Goal: Task Accomplishment & Management: Manage account settings

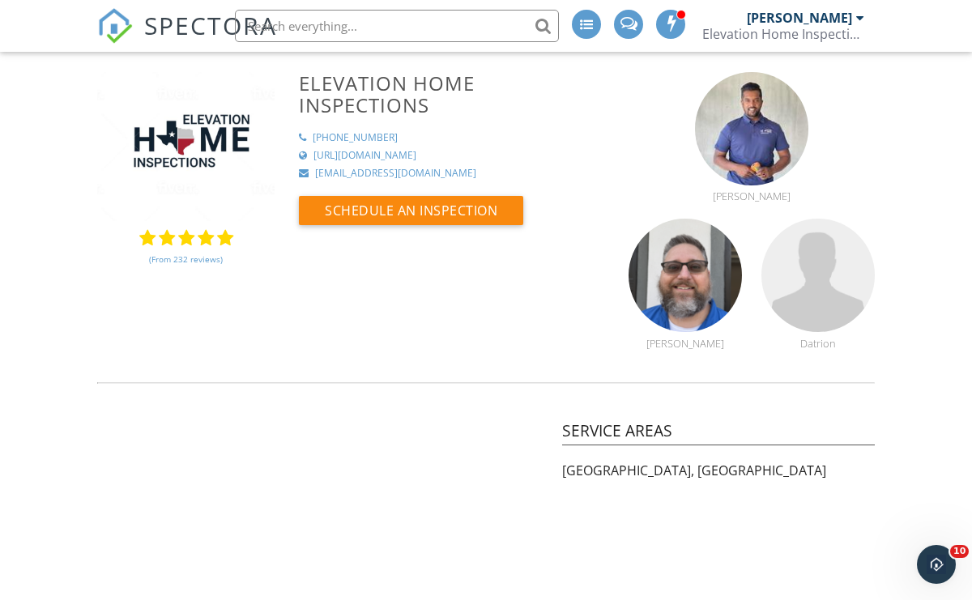
click at [192, 34] on span "SPECTORA" at bounding box center [210, 25] width 133 height 34
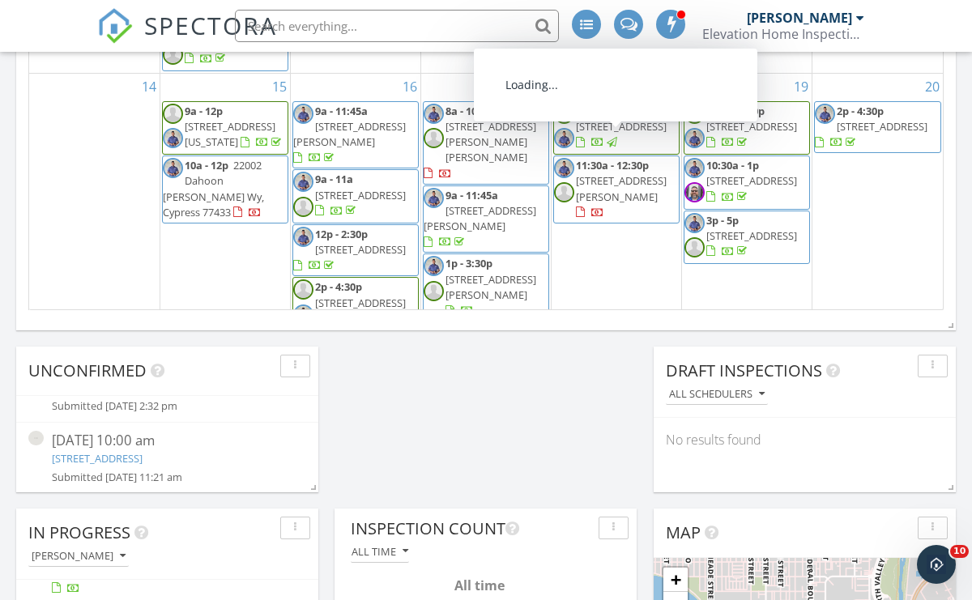
click at [908, 19] on nav "SPECTORA Michael Matthew Elevation Home Inspections Role: Inspector Change Role…" at bounding box center [486, 26] width 972 height 52
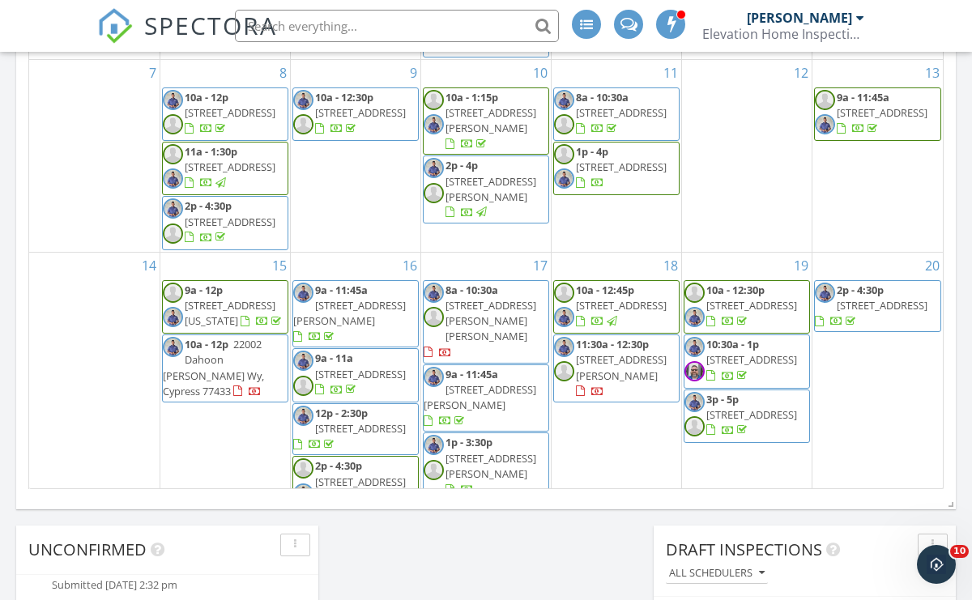
scroll to position [988, 0]
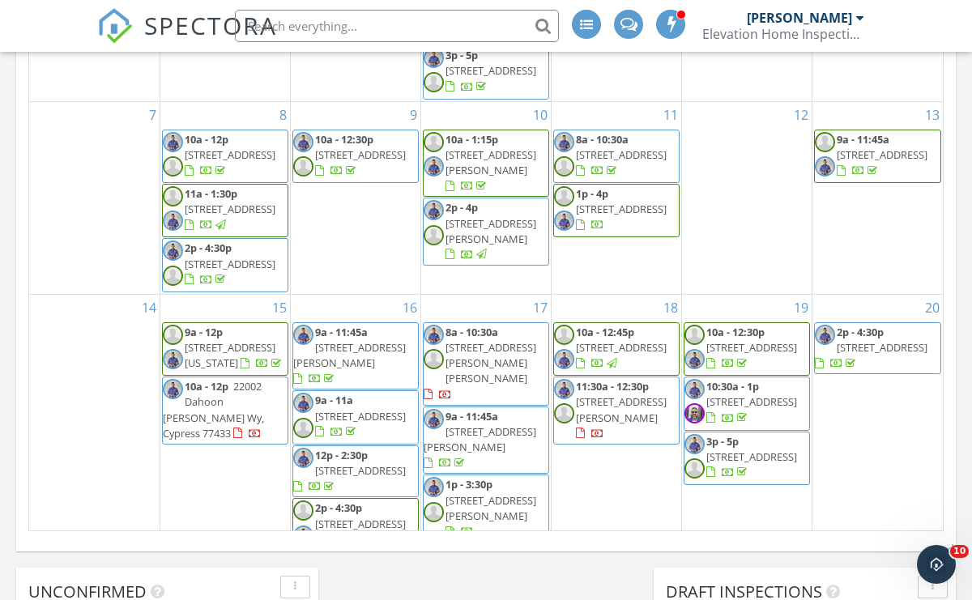
click at [207, 14] on span "SPECTORA" at bounding box center [210, 25] width 133 height 34
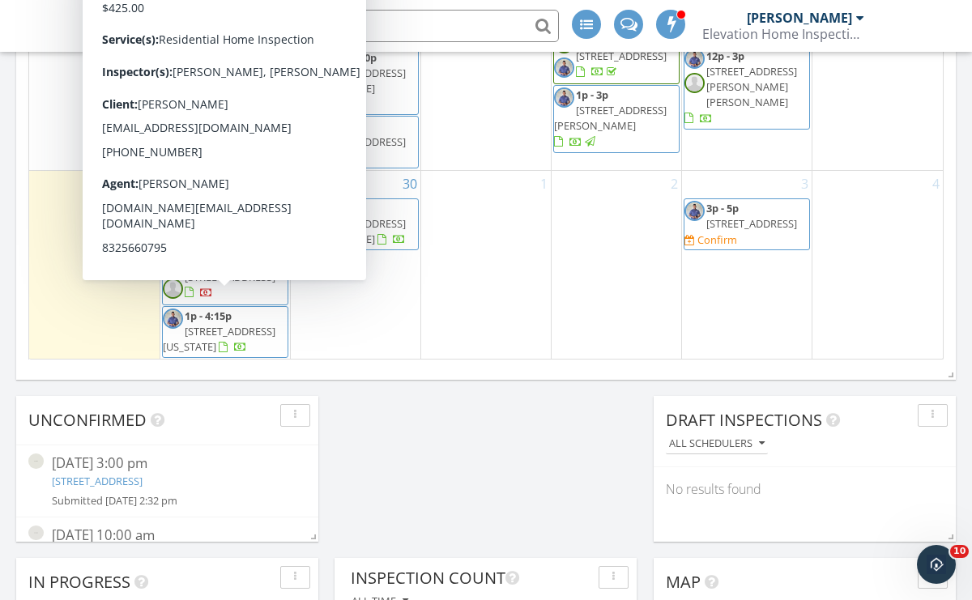
scroll to position [611, 0]
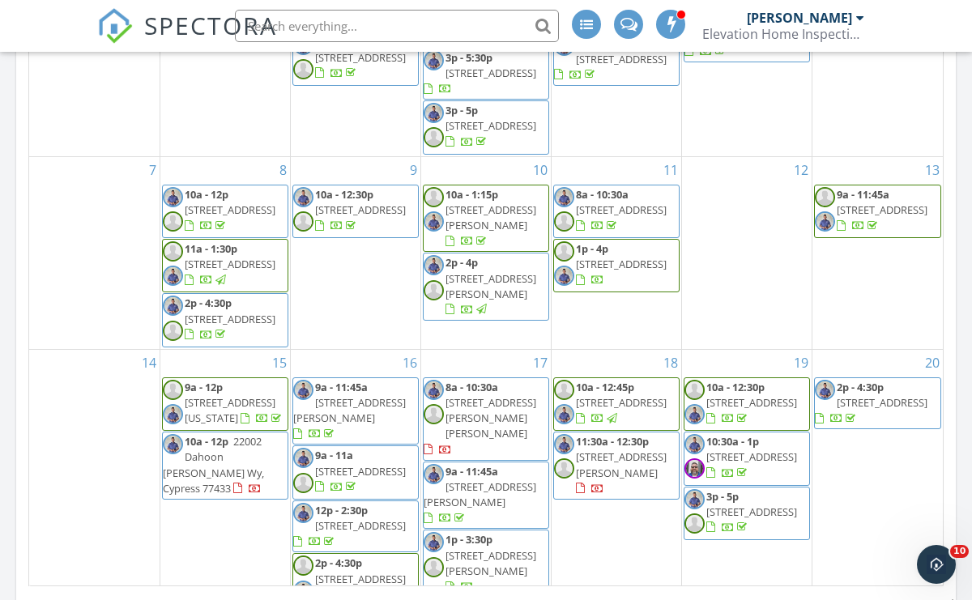
click at [861, 207] on span "42639 Mystery Ln, Magnolia 77354" at bounding box center [882, 210] width 91 height 15
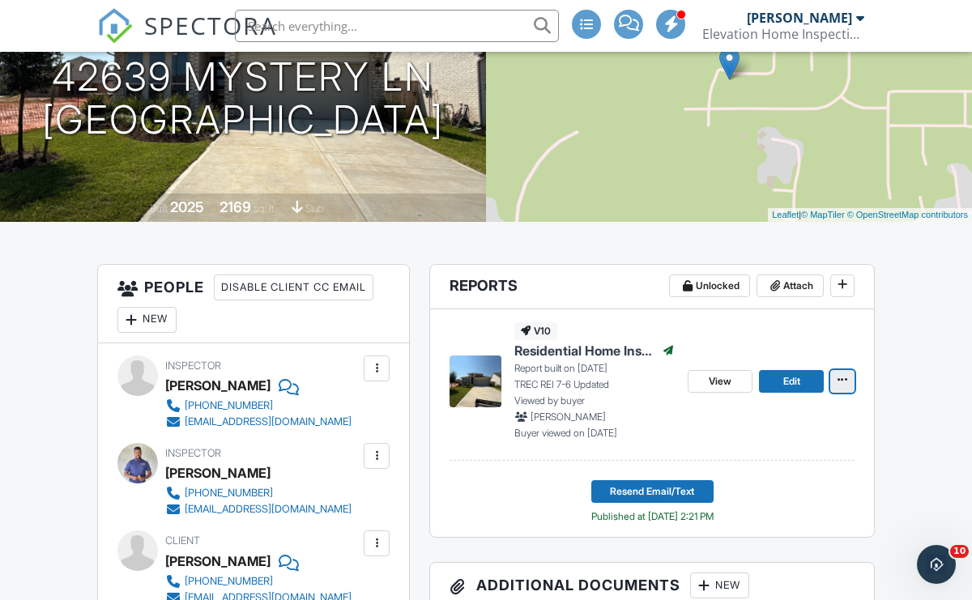
click at [841, 376] on icon at bounding box center [843, 379] width 10 height 11
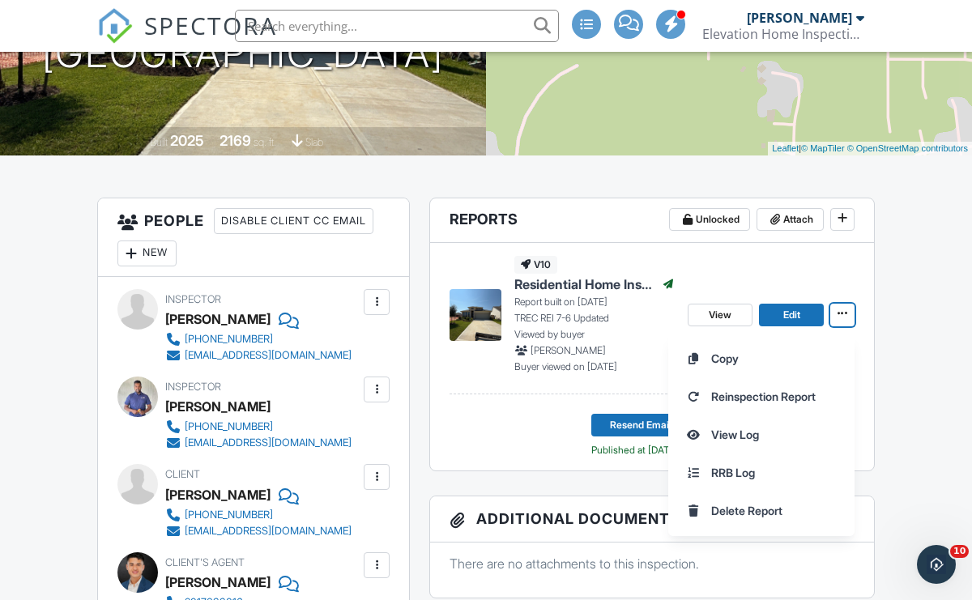
scroll to position [293, 0]
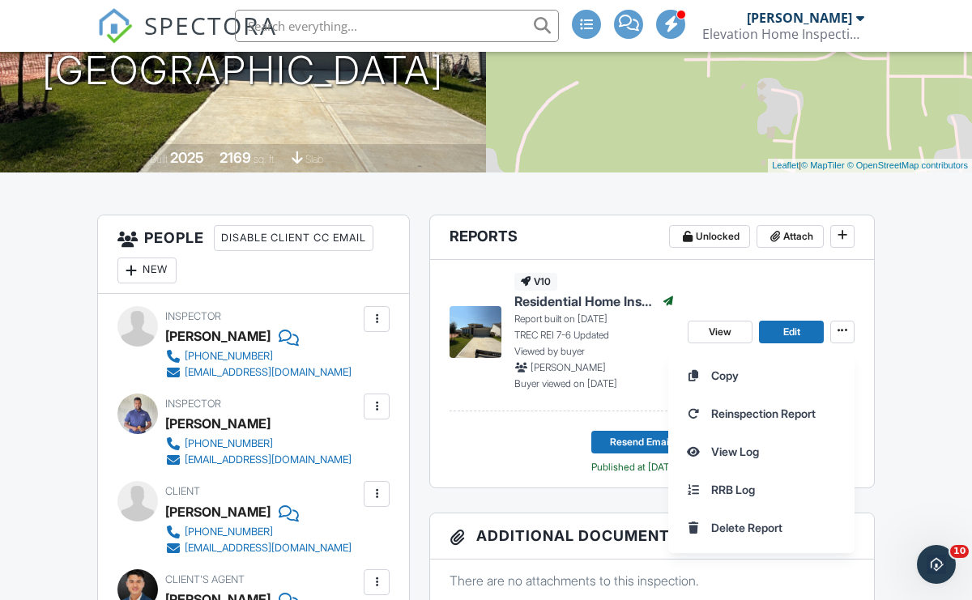
click at [676, 305] on div "v10 Residential Home Inspection Published Report built on 09/13/2025 TREC REI 7…" at bounding box center [652, 335] width 405 height 151
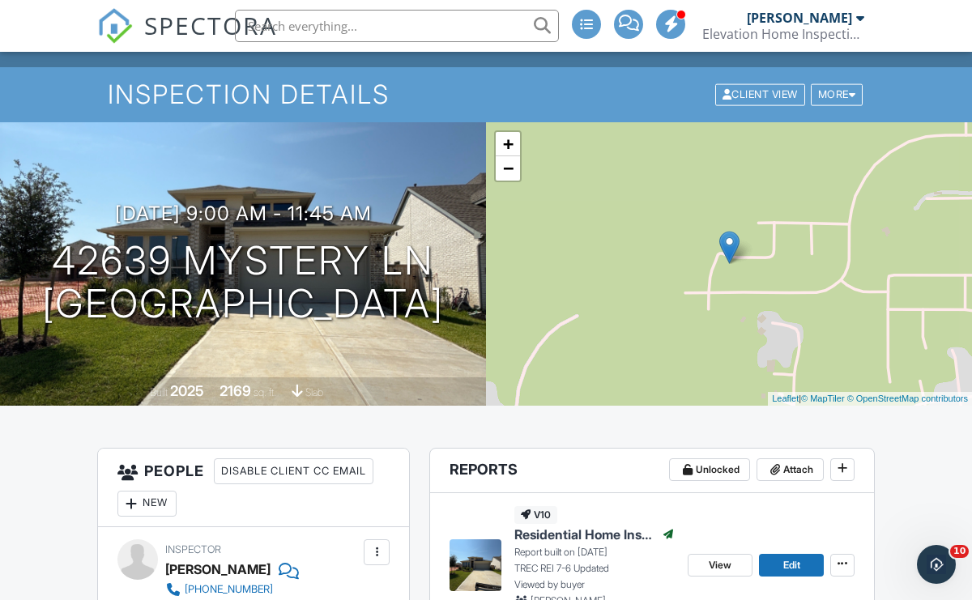
scroll to position [56, 0]
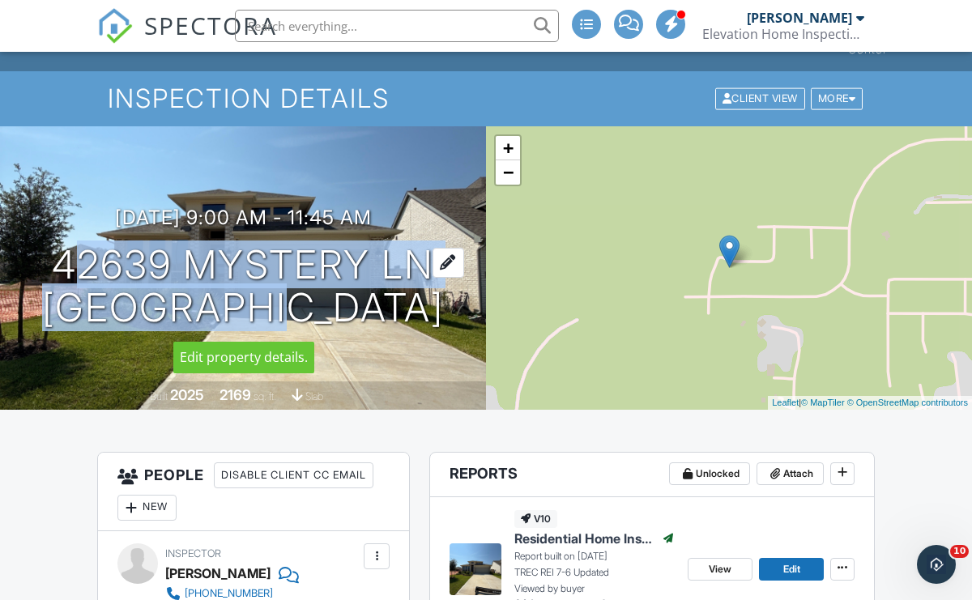
drag, startPoint x: 46, startPoint y: 254, endPoint x: 254, endPoint y: 284, distance: 209.5
click at [254, 284] on h1 "42639 Mystery Ln Magnolia, TX 77354" at bounding box center [243, 287] width 402 height 86
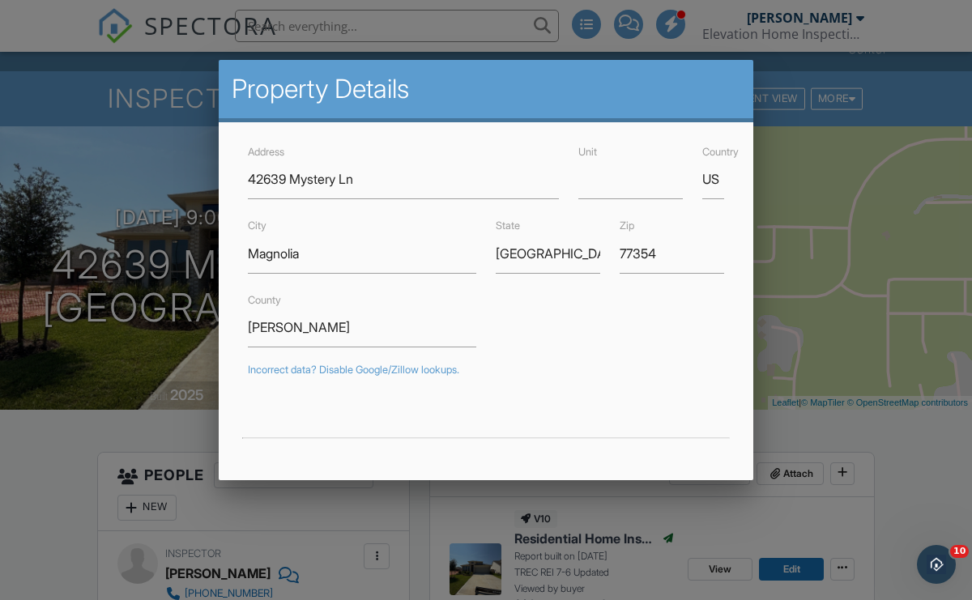
click at [68, 248] on div at bounding box center [486, 294] width 972 height 750
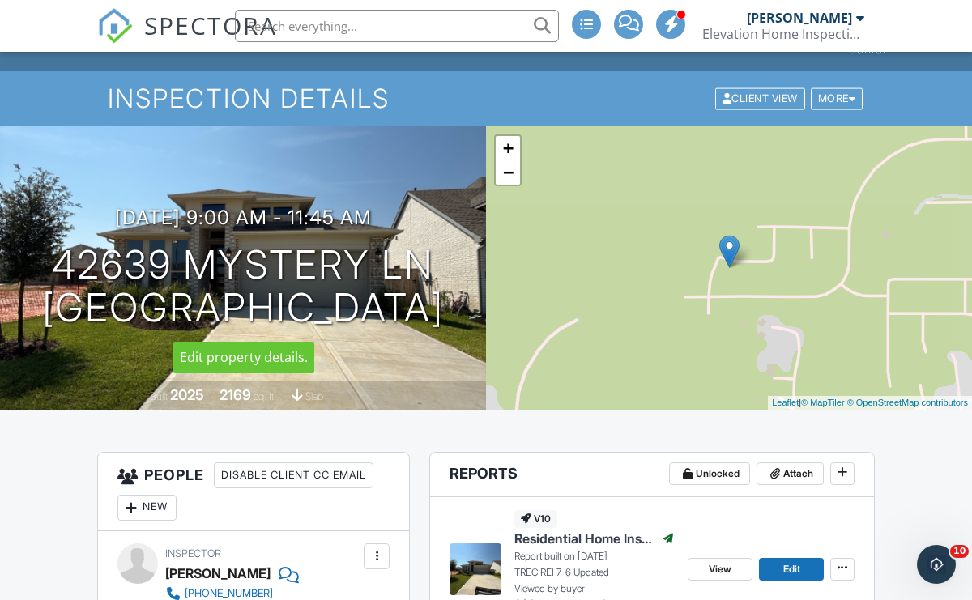
drag, startPoint x: 49, startPoint y: 255, endPoint x: 453, endPoint y: 326, distance: 409.6
click at [453, 326] on div "09/13/2025 9:00 am - 11:45 am 42639 Mystery Ln Magnolia, TX 77354" at bounding box center [243, 268] width 486 height 122
copy h1 "42639 Mystery Ln Magnolia, TX 77354"
click at [62, 7] on nav "SPECTORA Michael Matthew Elevation Home Inspections Role: Inspector Change Role…" at bounding box center [486, 26] width 972 height 52
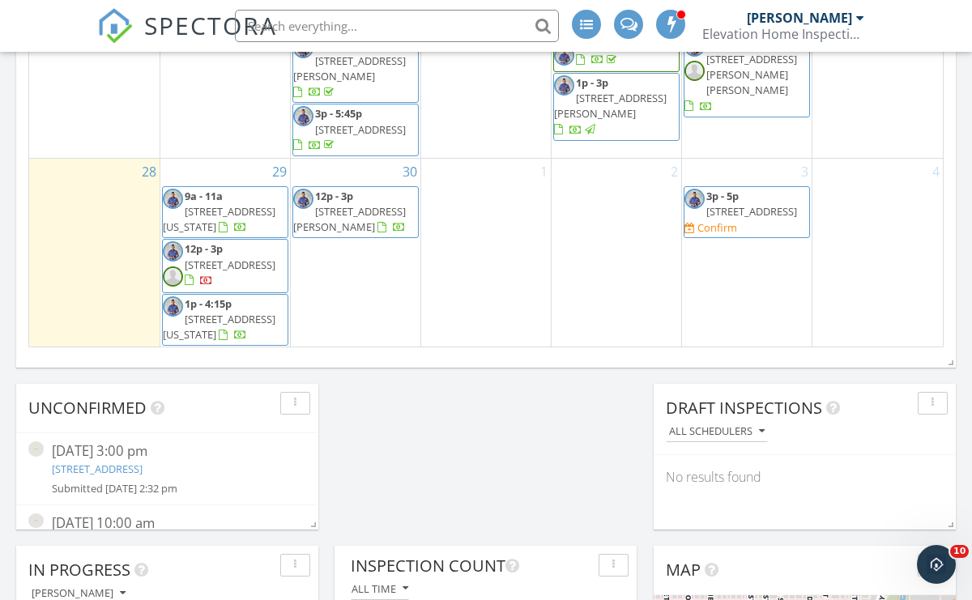
scroll to position [611, 0]
click at [222, 159] on div "29 9a - 11a 8602 Two Sisters Ct, Missouri City 77459 12p - 3p 6203 Dovetail Cli…" at bounding box center [225, 253] width 130 height 189
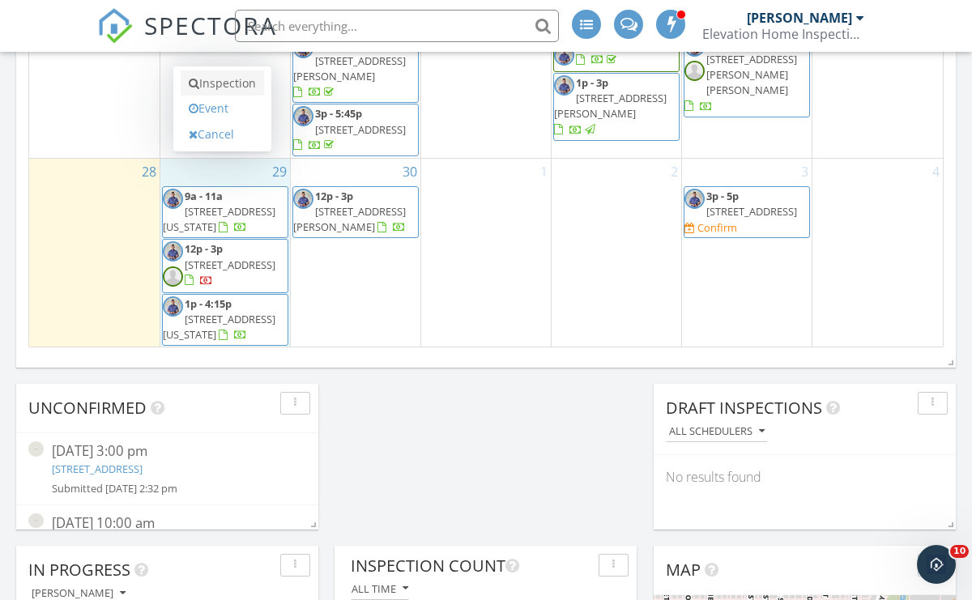
click at [227, 87] on link "Inspection" at bounding box center [222, 83] width 83 height 26
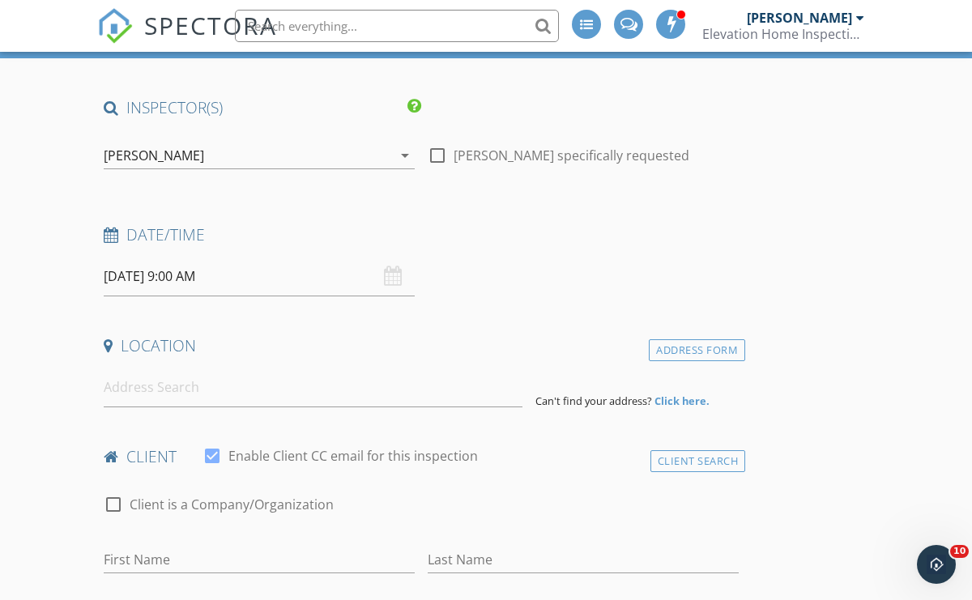
scroll to position [130, 0]
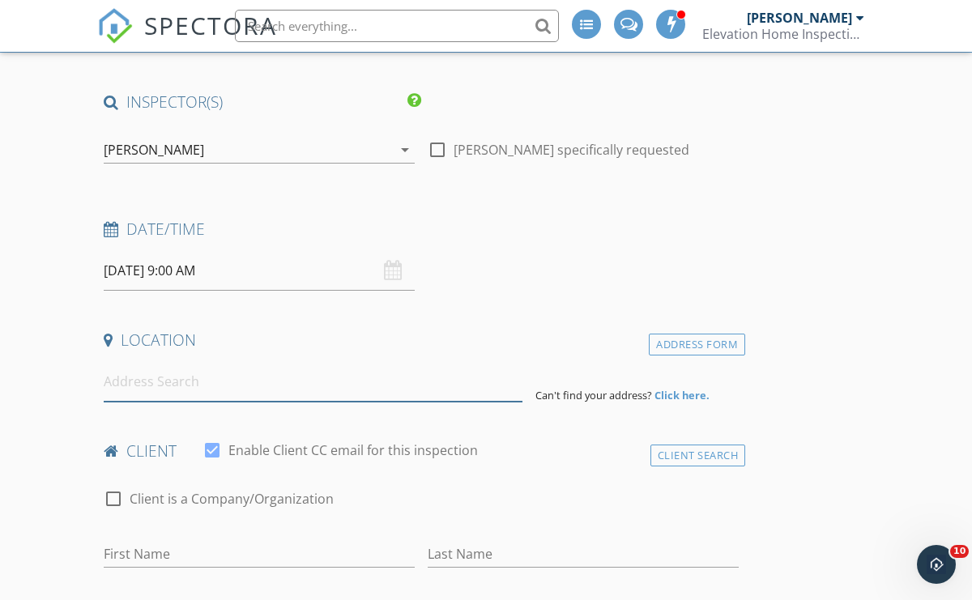
click at [245, 378] on input at bounding box center [313, 382] width 419 height 40
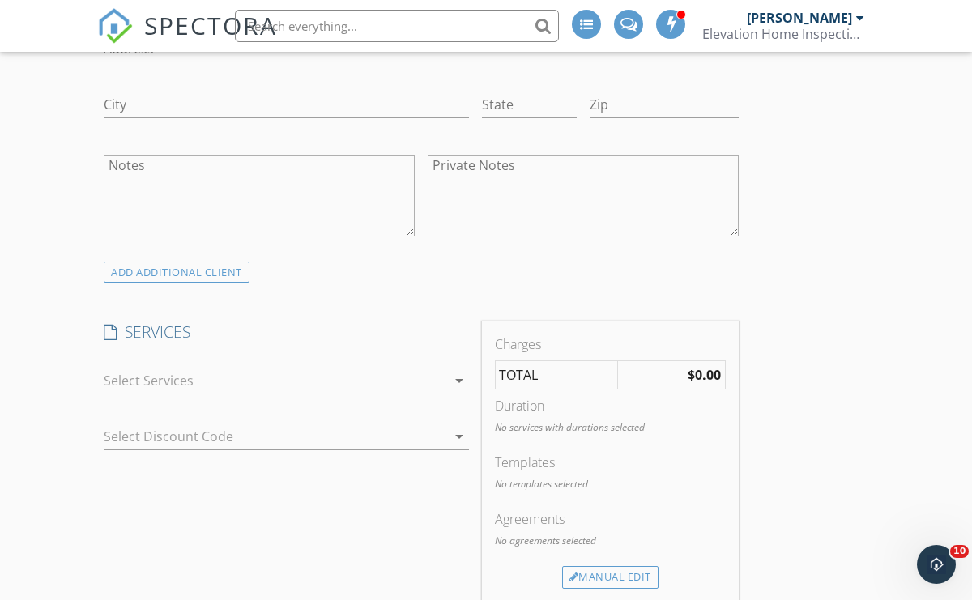
scroll to position [801, 0]
click at [502, 191] on textarea "Private Notes" at bounding box center [583, 197] width 311 height 81
paste textarea "[STREET_ADDRESS]"
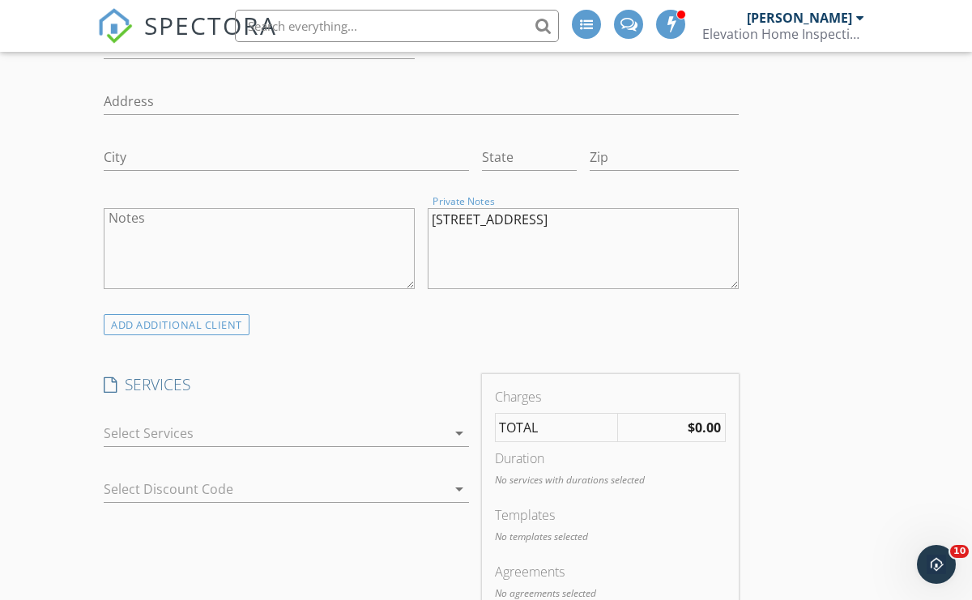
scroll to position [696, 0]
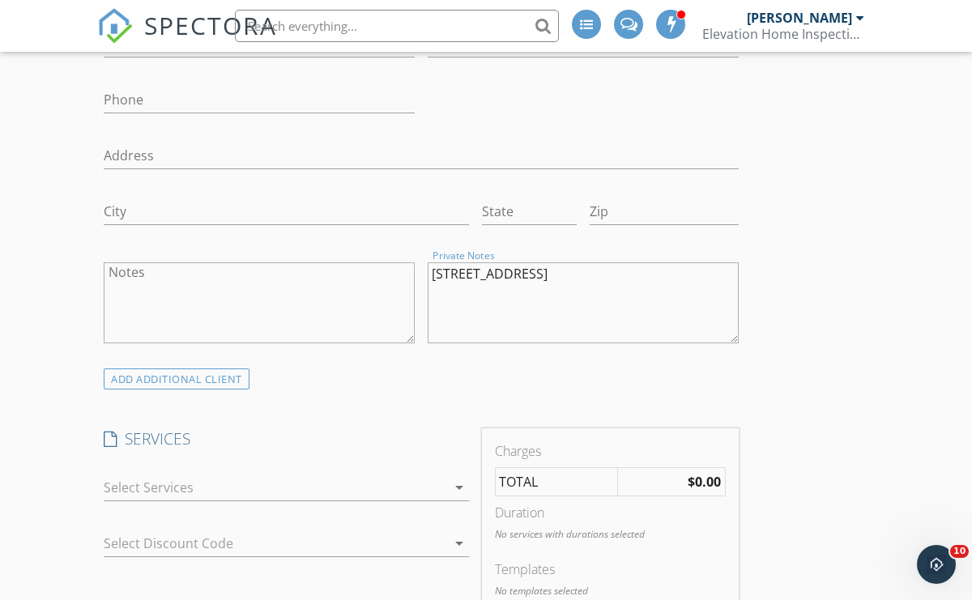
click at [500, 272] on textarea "[STREET_ADDRESS]" at bounding box center [583, 302] width 311 height 81
click at [542, 308] on textarea "42639 Mystery Ln Magnolia, TX 77354" at bounding box center [583, 302] width 311 height 81
drag, startPoint x: 557, startPoint y: 300, endPoint x: 429, endPoint y: 265, distance: 133.4
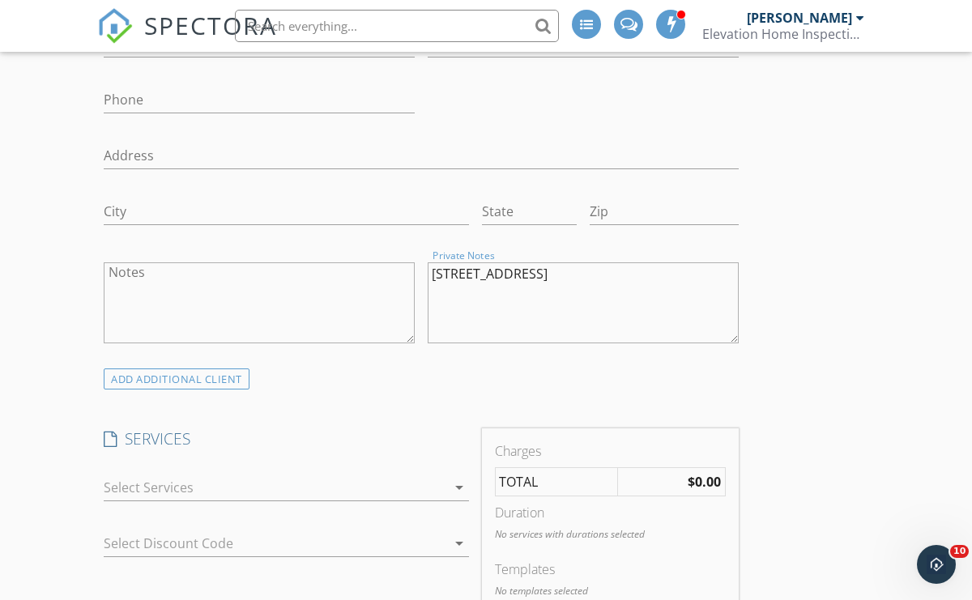
click at [429, 265] on textarea "42639 Mystery Ln Magnolia, TX 77354" at bounding box center [583, 302] width 311 height 81
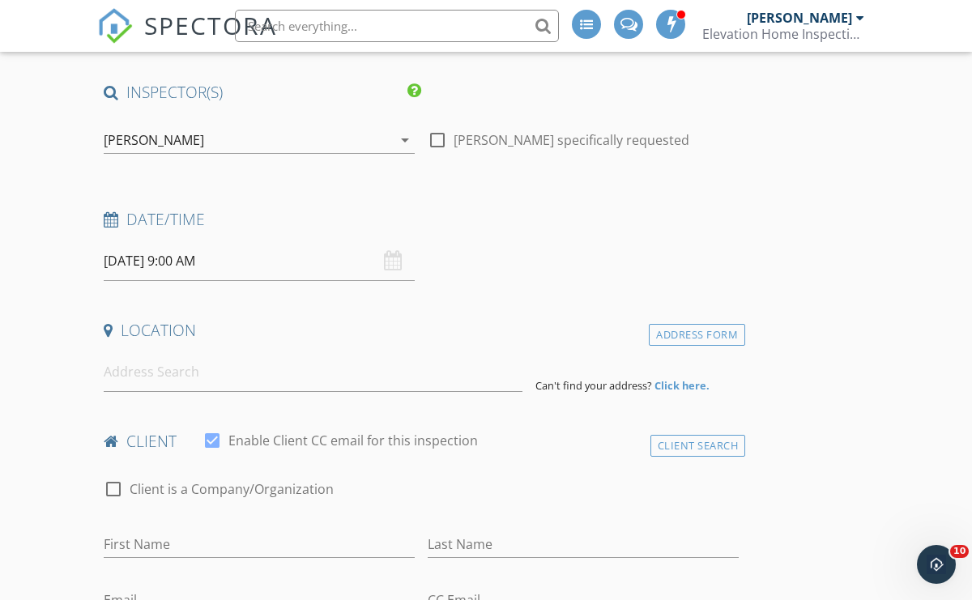
scroll to position [148, 0]
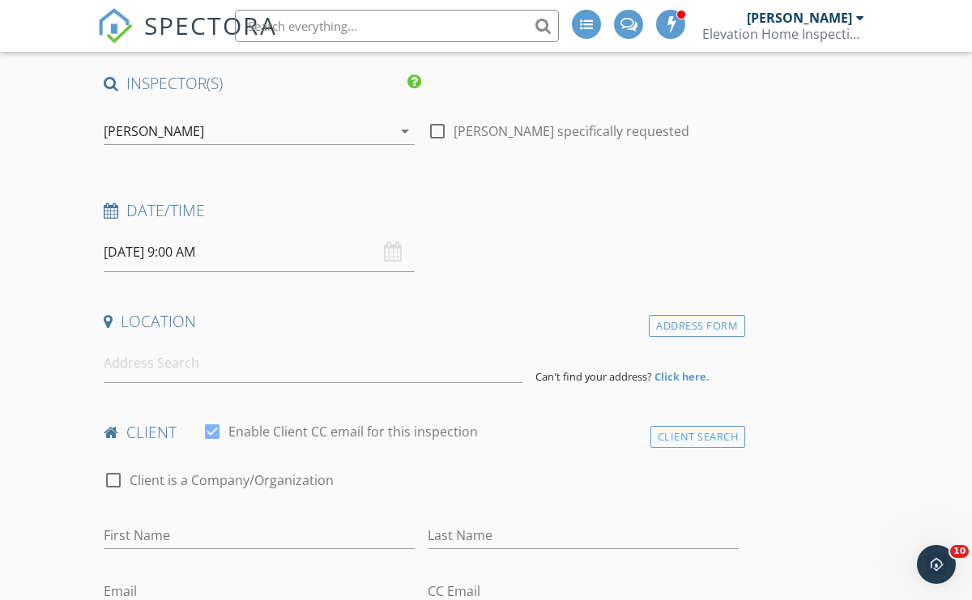
type textarea "42639 Mystery Ln Magnolia, TX 77354"
click at [358, 339] on div "Location" at bounding box center [421, 327] width 648 height 32
click at [355, 363] on input at bounding box center [313, 363] width 419 height 40
paste input "42639 Mystery Ln Magnolia, TX 77354"
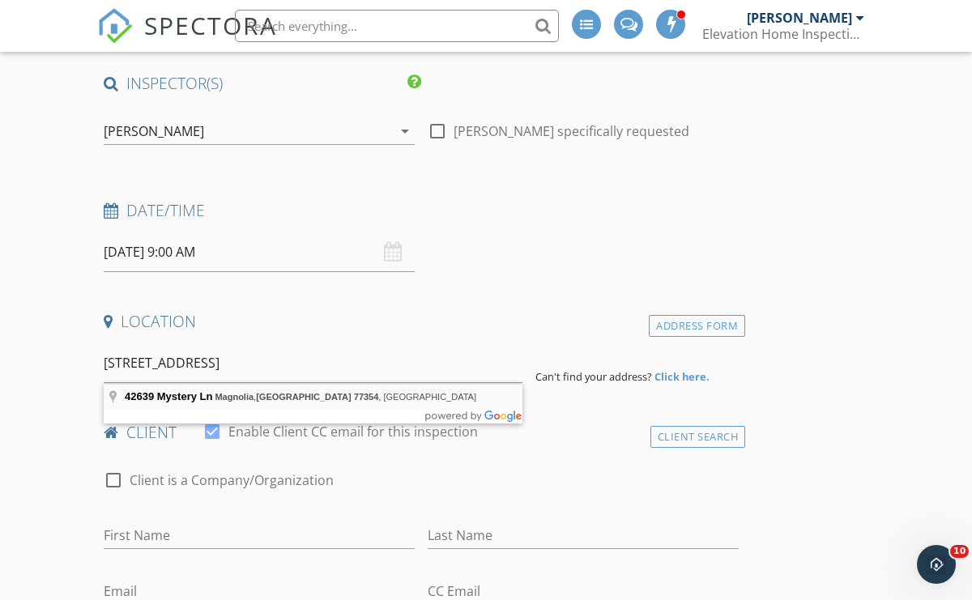
type input "42639 Mystery Ln, Magnolia, TX 77354, USA"
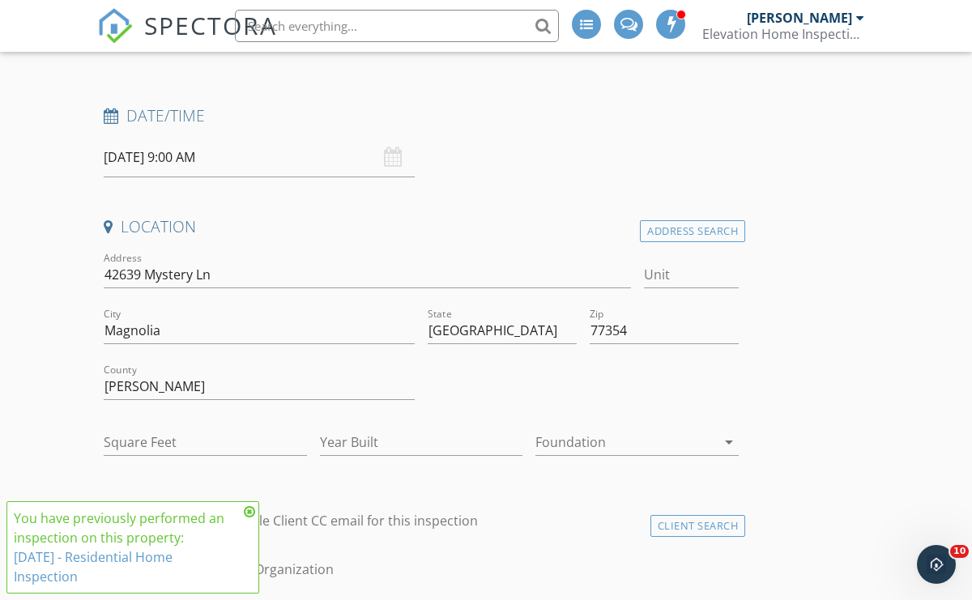
scroll to position [260, 0]
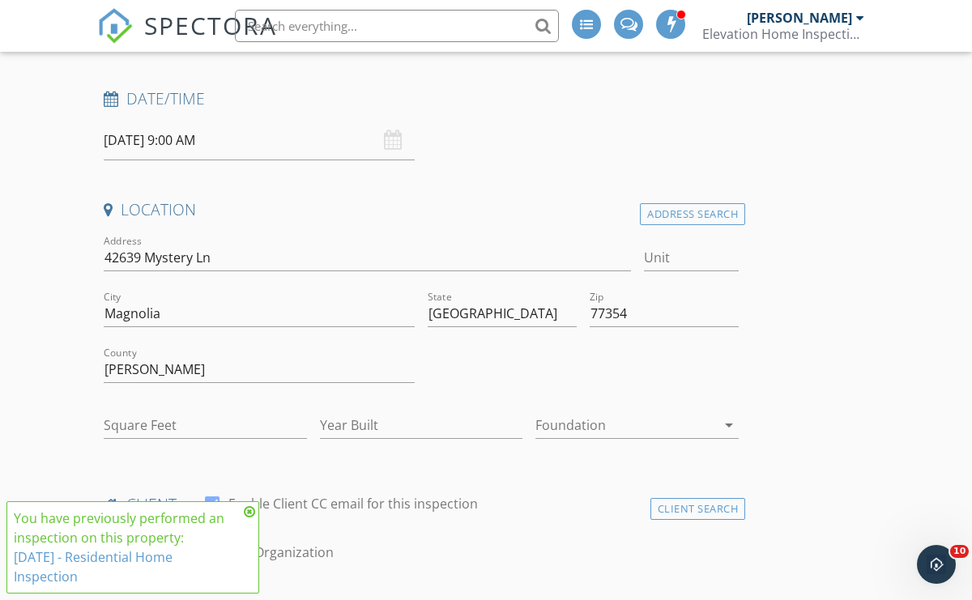
click at [245, 510] on icon at bounding box center [249, 512] width 11 height 13
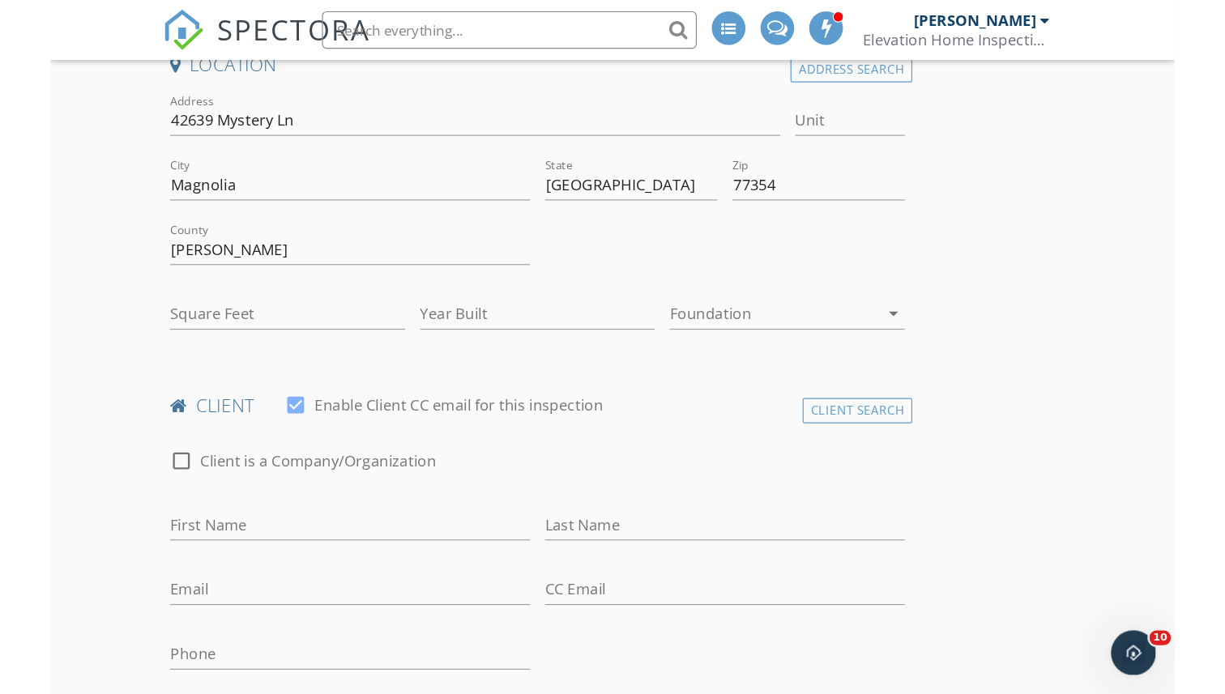
scroll to position [430, 0]
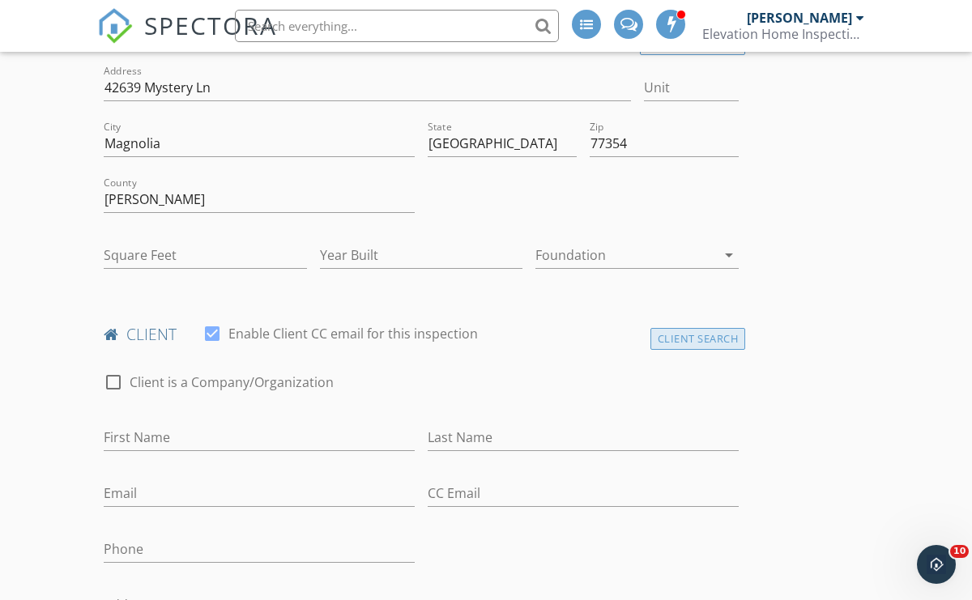
click at [723, 337] on div "Client Search" at bounding box center [699, 339] width 96 height 22
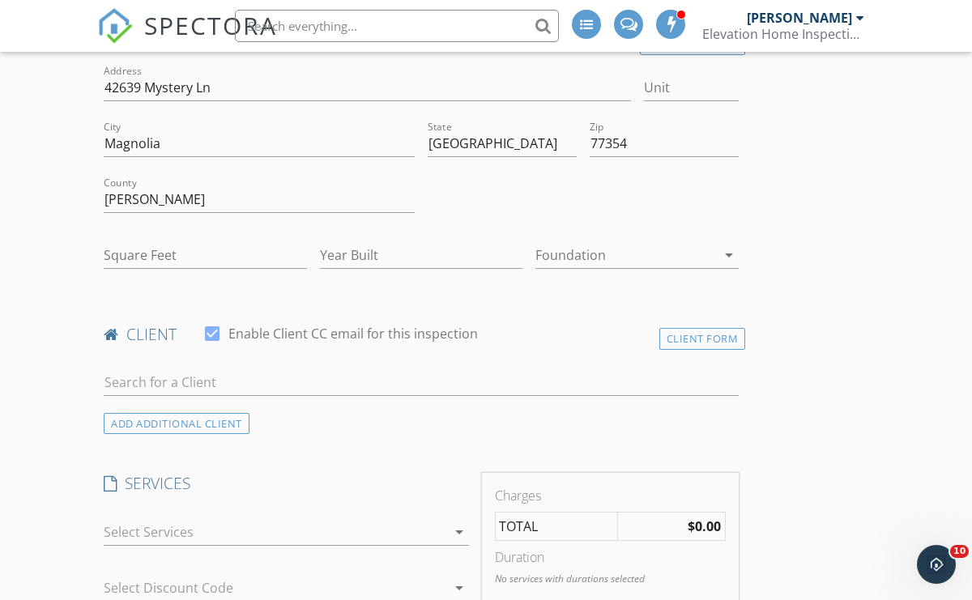
click at [650, 368] on div at bounding box center [421, 386] width 635 height 53
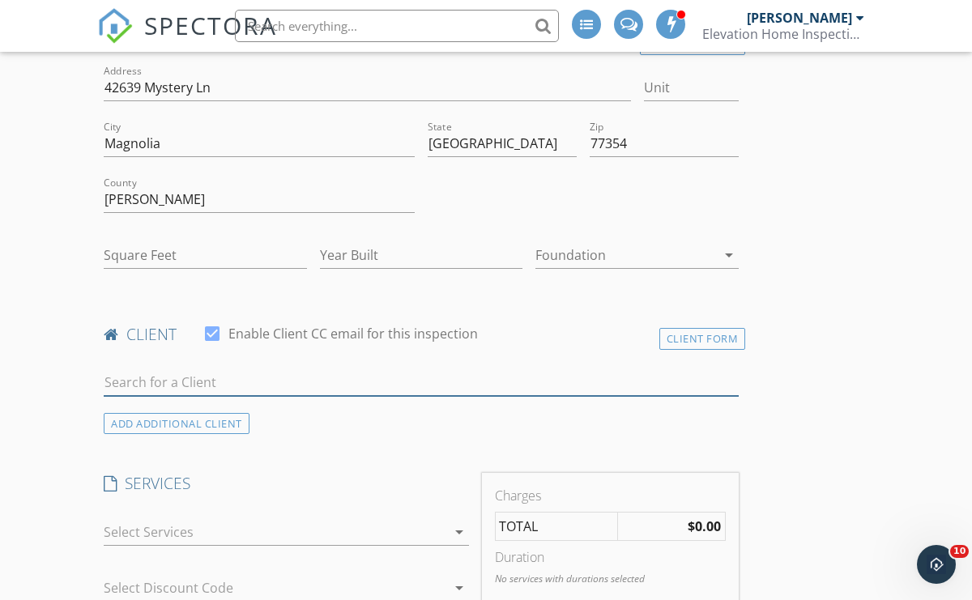
click at [554, 389] on input "text" at bounding box center [421, 382] width 635 height 27
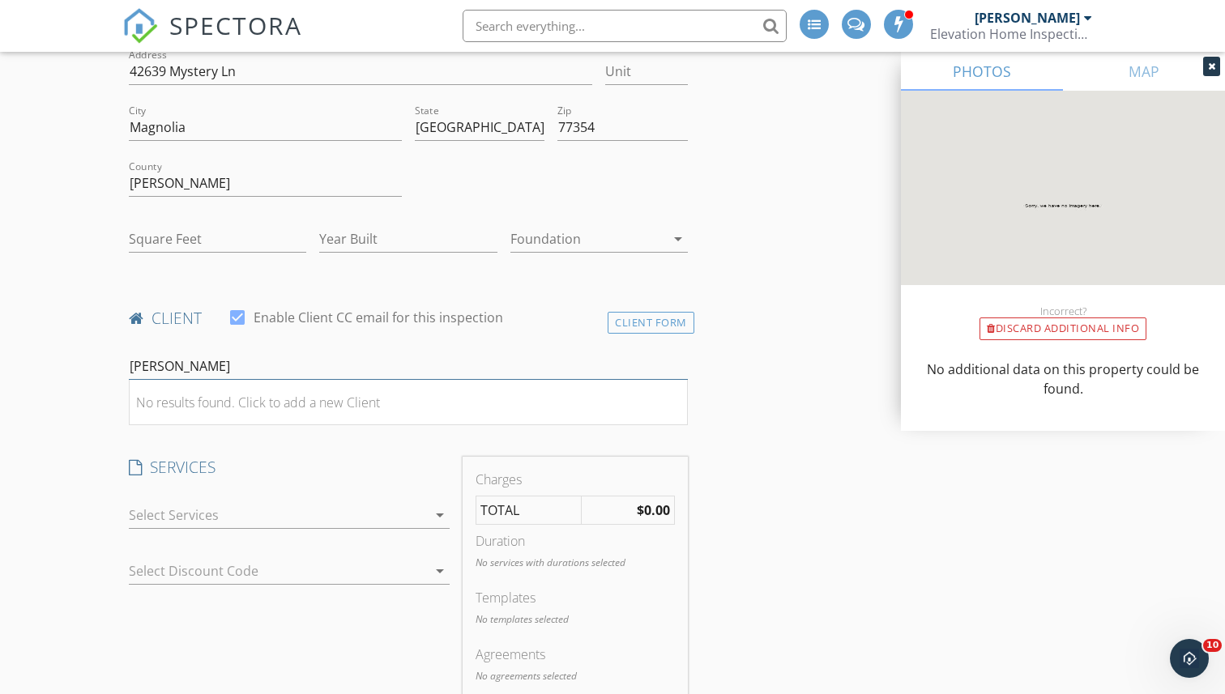
click at [259, 376] on input "lynett" at bounding box center [408, 366] width 559 height 27
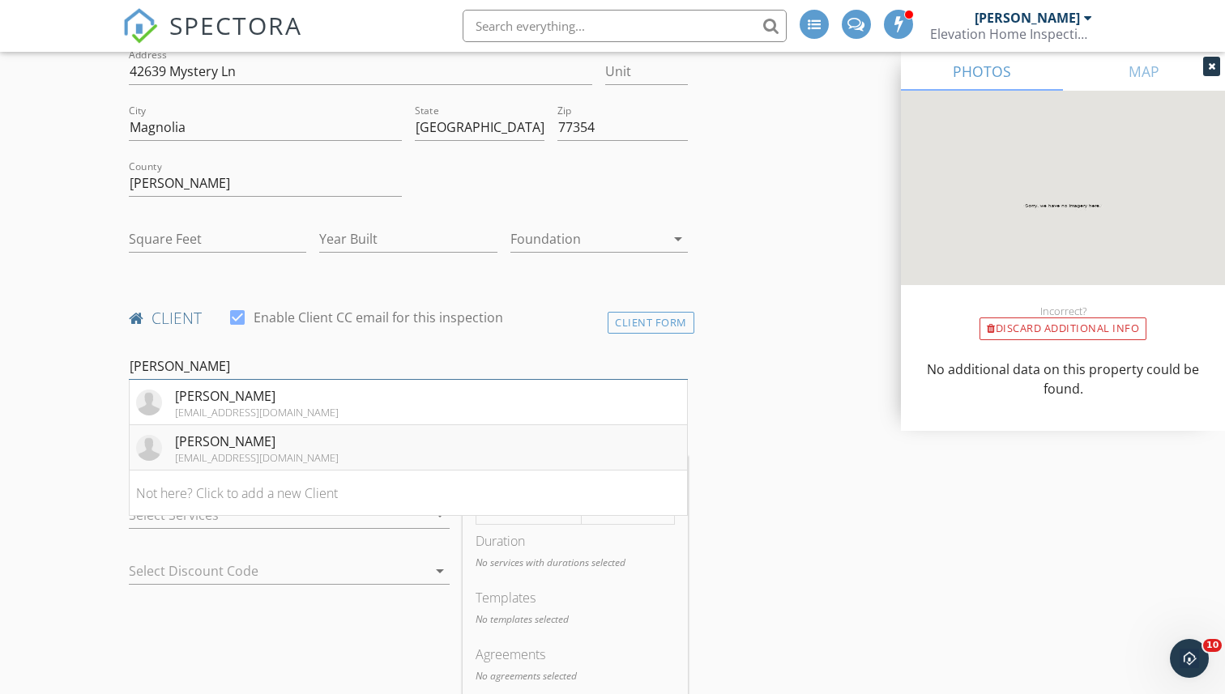
type input "lynn"
click at [276, 463] on div "lynnettelove12@icloud.com" at bounding box center [257, 457] width 164 height 13
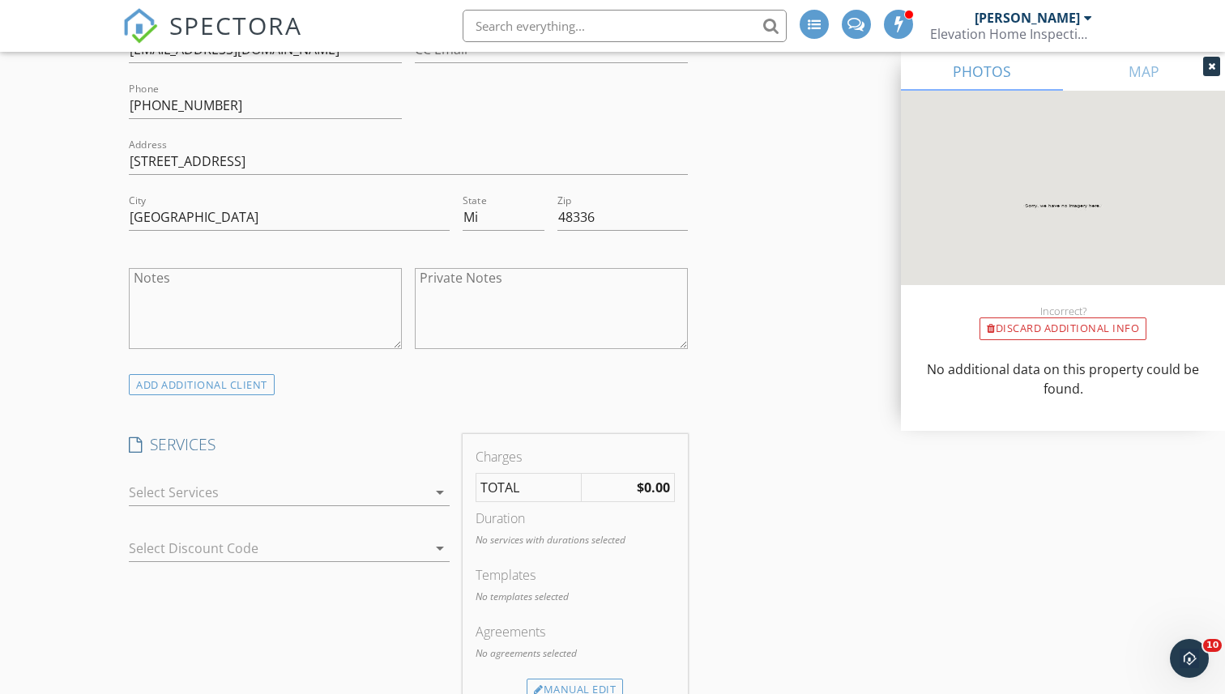
scroll to position [864, 0]
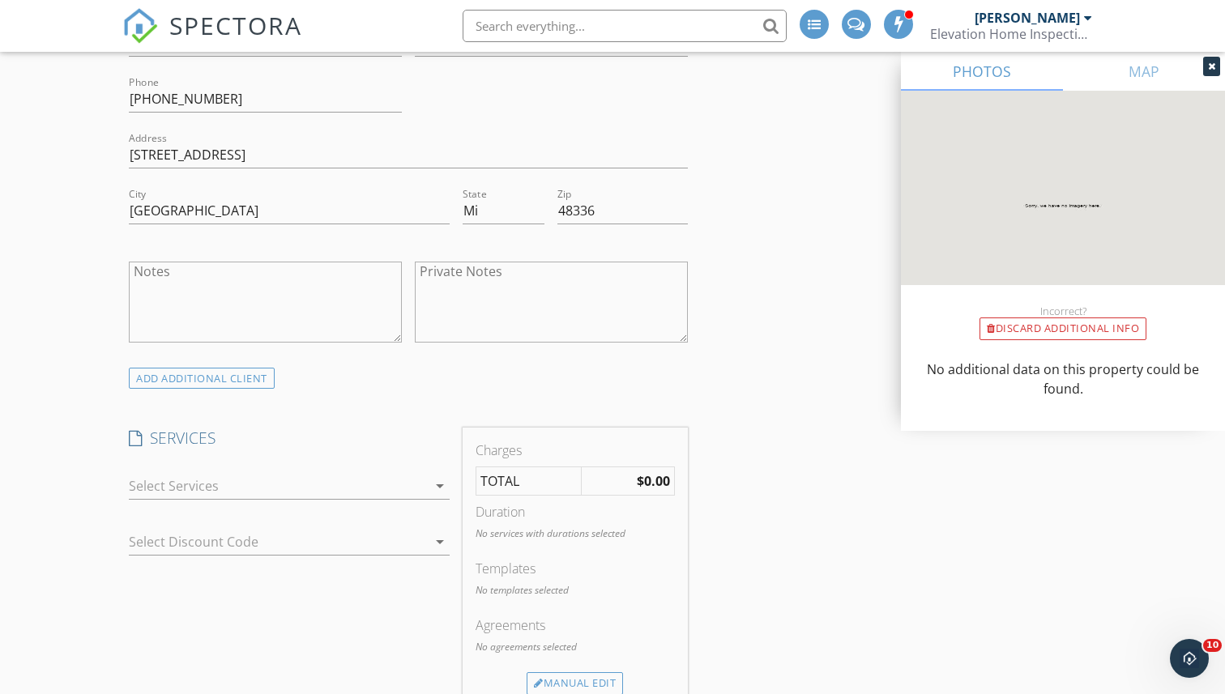
click at [287, 480] on div at bounding box center [278, 486] width 298 height 26
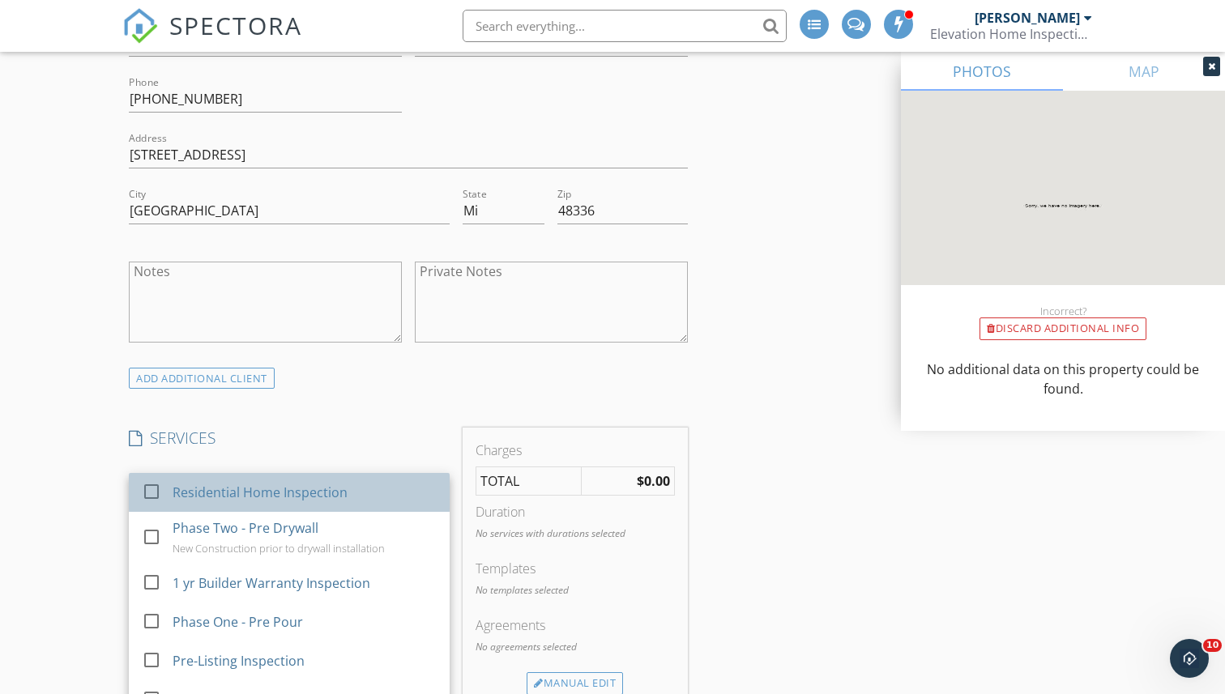
click at [286, 484] on div "Residential Home Inspection" at bounding box center [260, 492] width 175 height 19
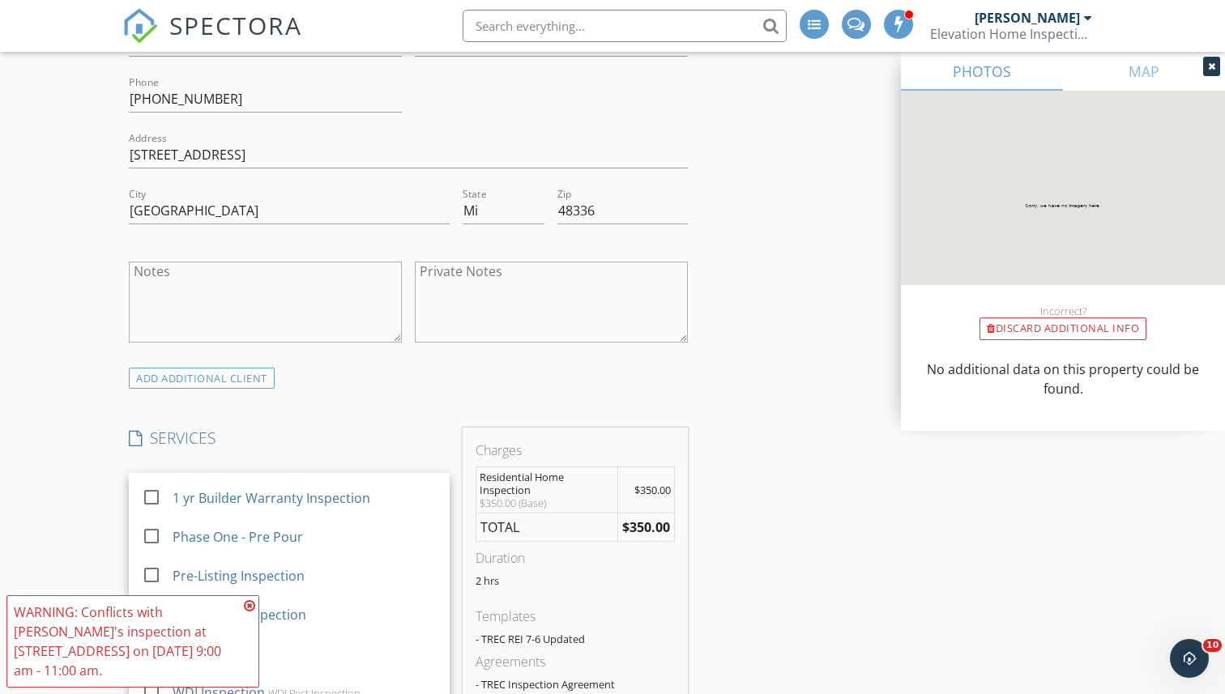
scroll to position [86, 0]
click at [255, 596] on div "WARNING: Conflicts with Michael Matthew's inspection at 8602 Two Sisters Ct on …" at bounding box center [132, 641] width 253 height 92
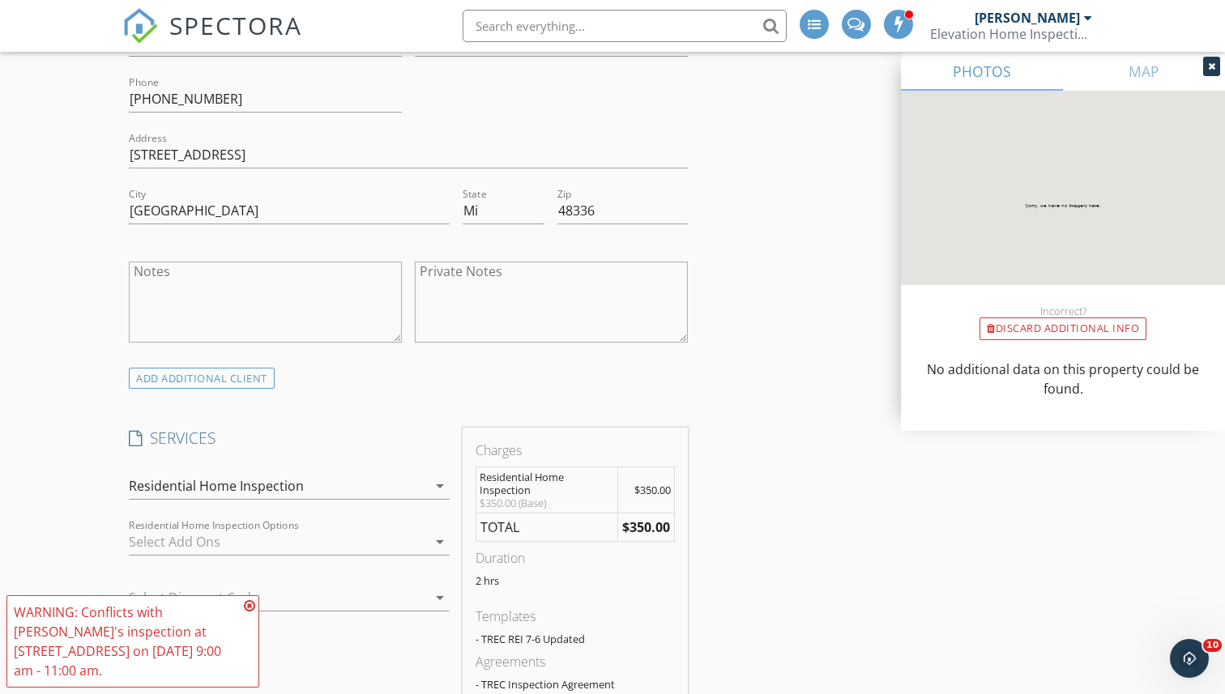
click at [252, 599] on icon at bounding box center [249, 605] width 11 height 13
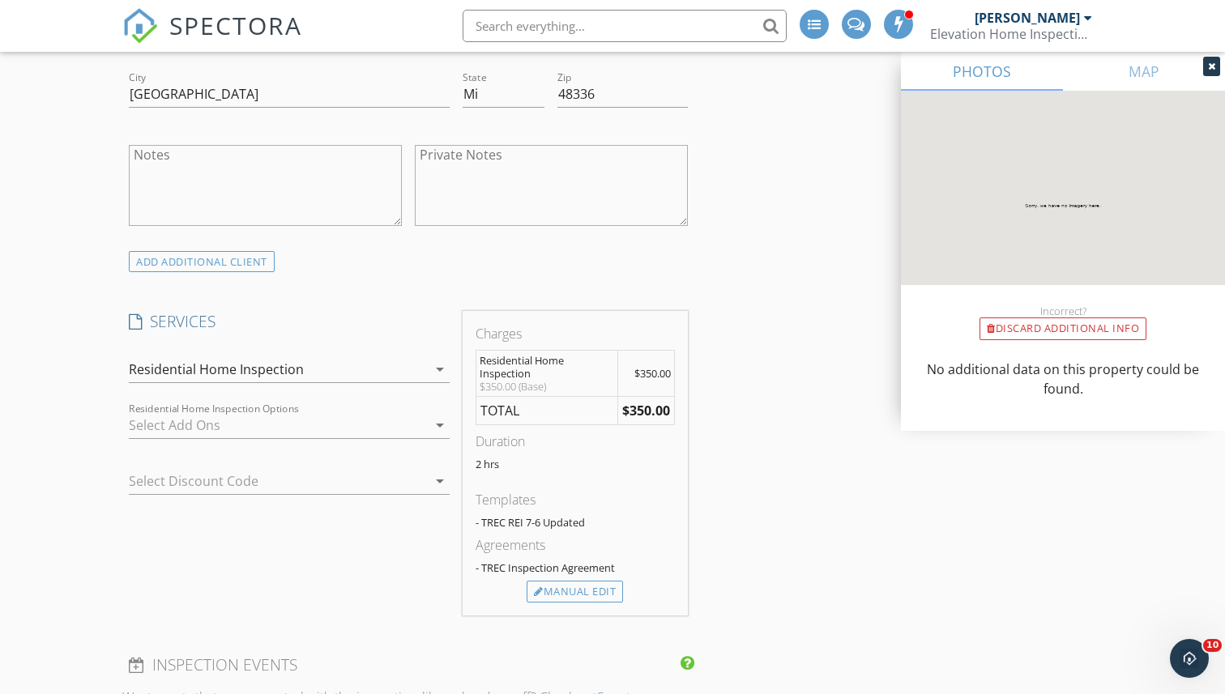
scroll to position [994, 0]
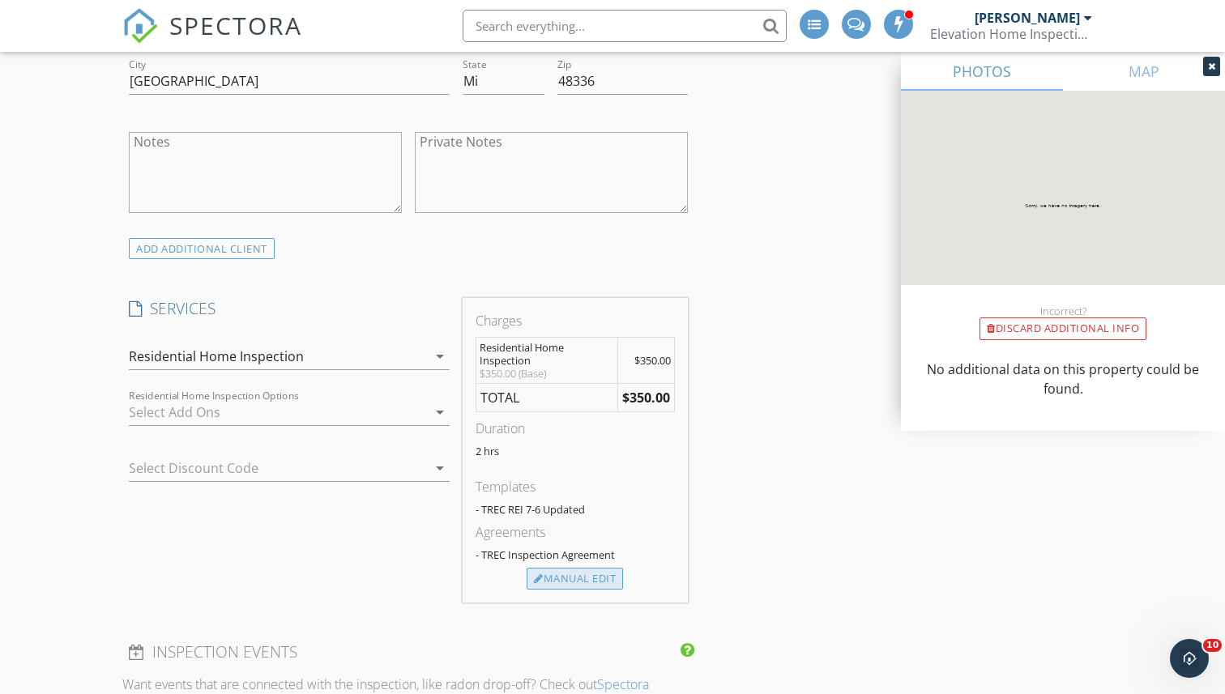
click at [566, 571] on div "Manual Edit" at bounding box center [575, 579] width 96 height 23
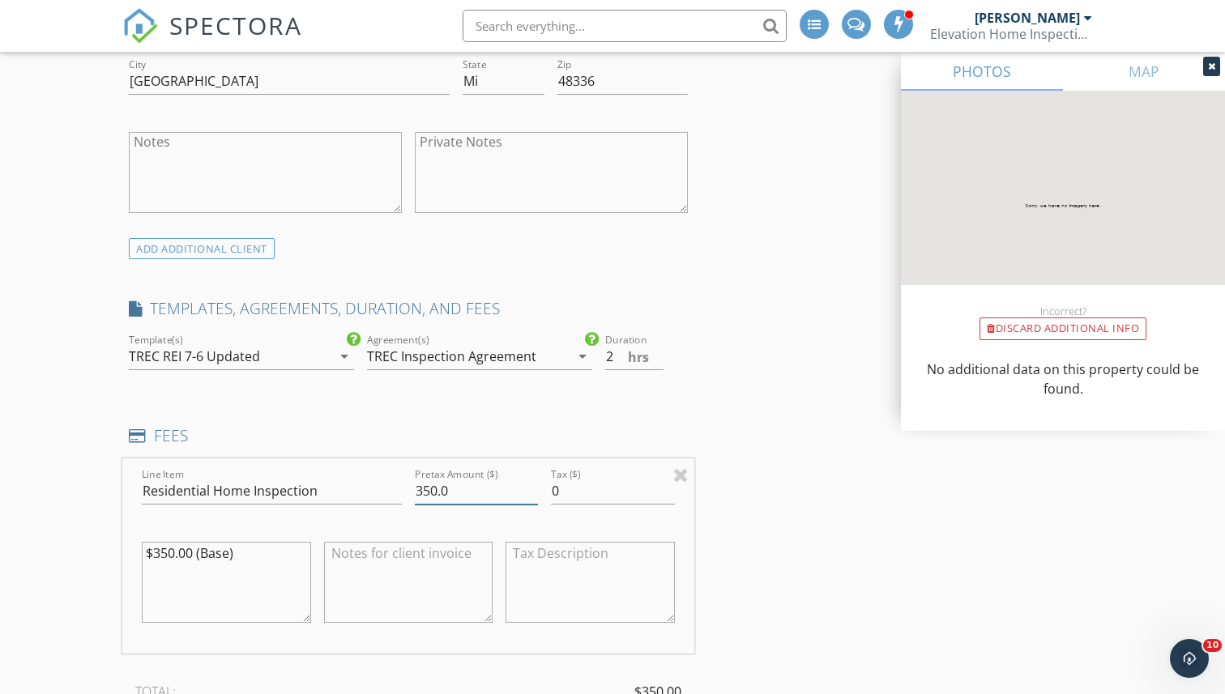
click at [474, 495] on input "350.0" at bounding box center [476, 491] width 123 height 27
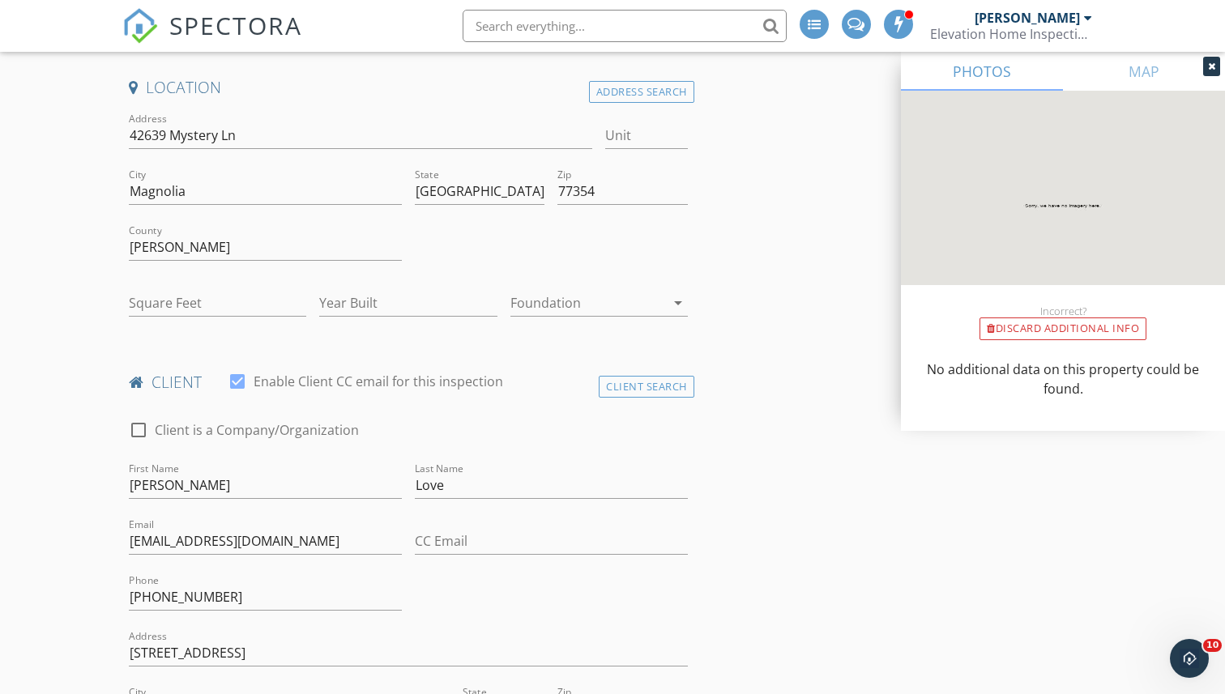
scroll to position [0, 0]
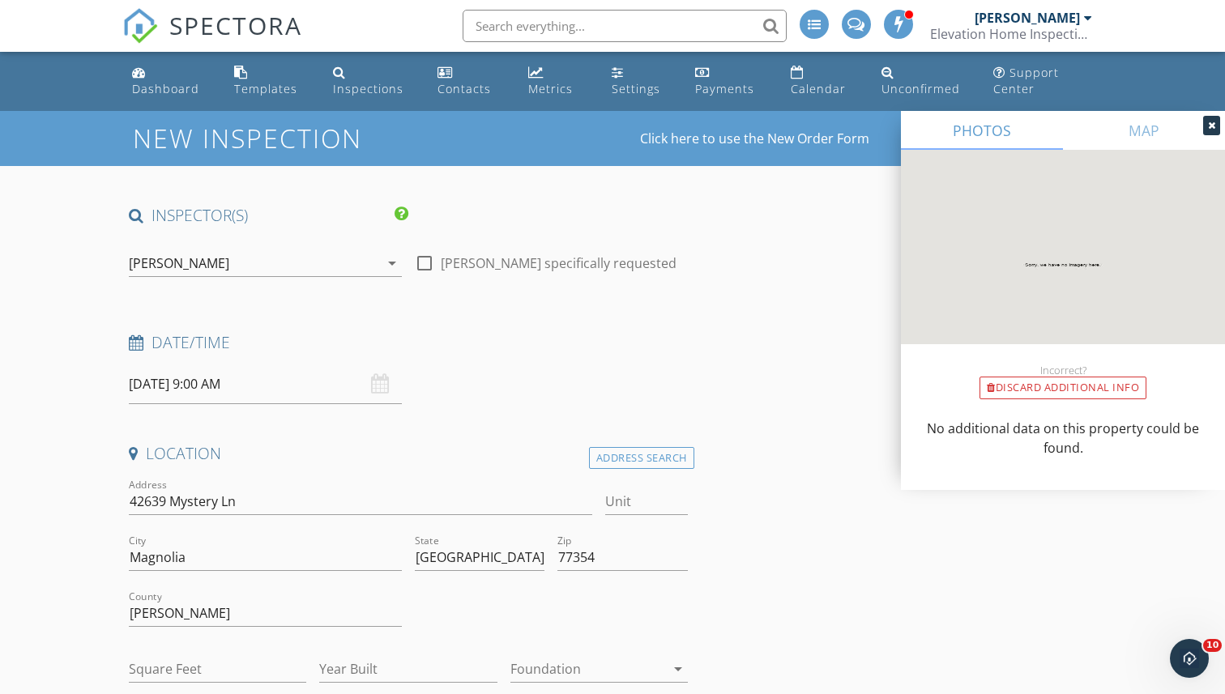
type input "150"
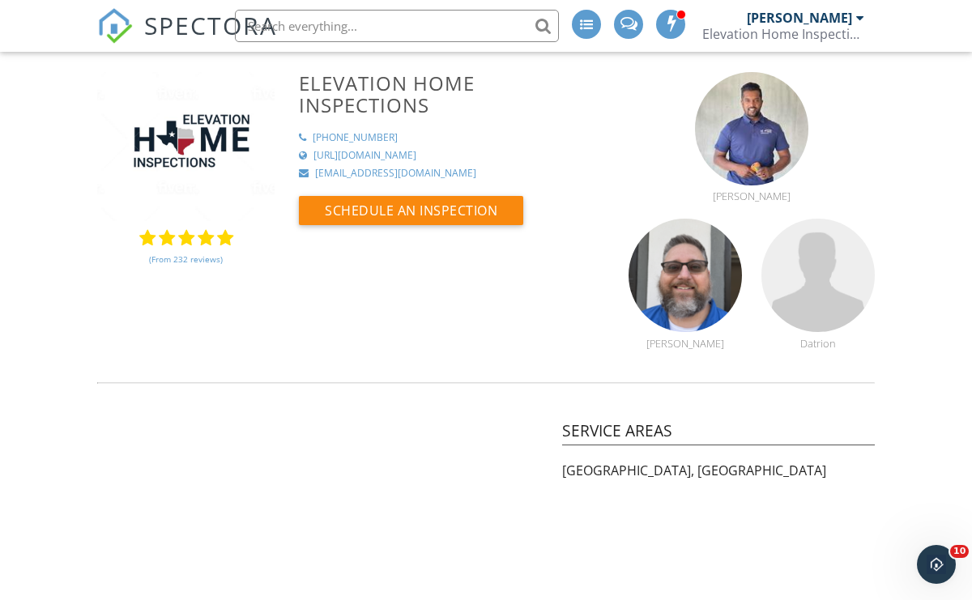
click at [314, 32] on input "text" at bounding box center [397, 26] width 324 height 32
click at [339, 33] on input "text" at bounding box center [397, 26] width 324 height 32
click at [211, 23] on span "SPECTORA" at bounding box center [210, 25] width 133 height 34
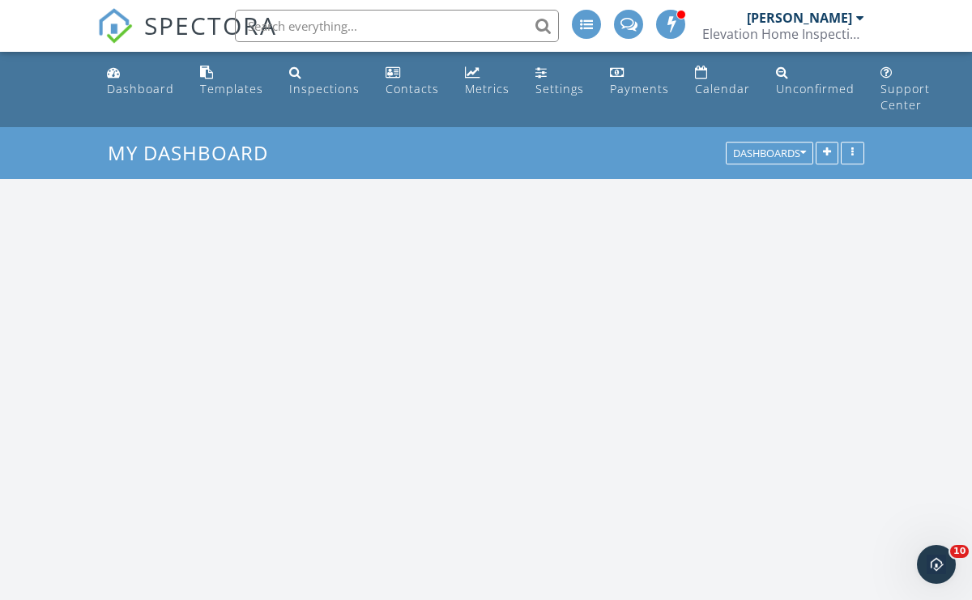
scroll to position [3663, 973]
click at [313, 20] on input "text" at bounding box center [397, 26] width 324 height 32
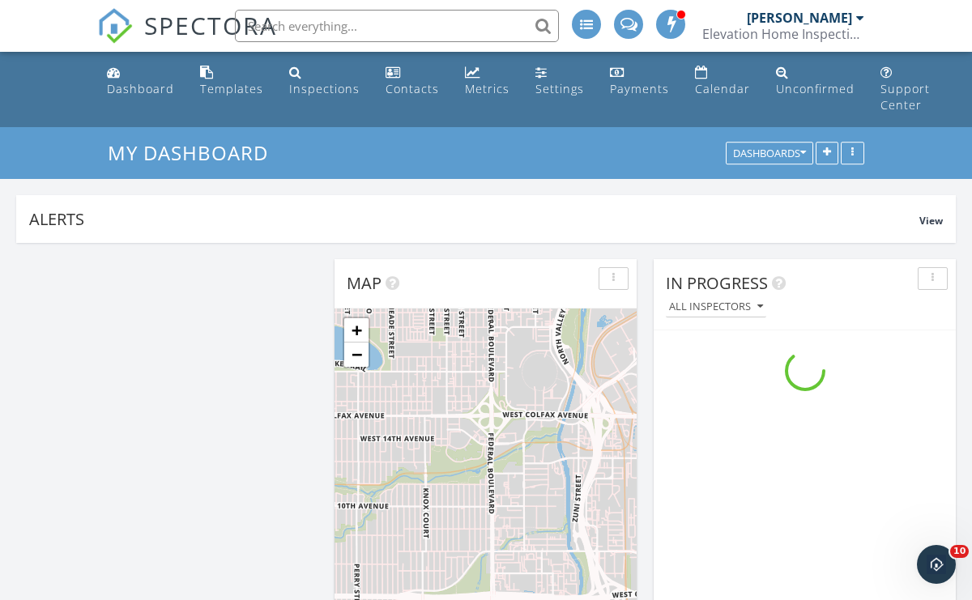
scroll to position [348, 302]
click at [313, 20] on input "text" at bounding box center [397, 26] width 324 height 32
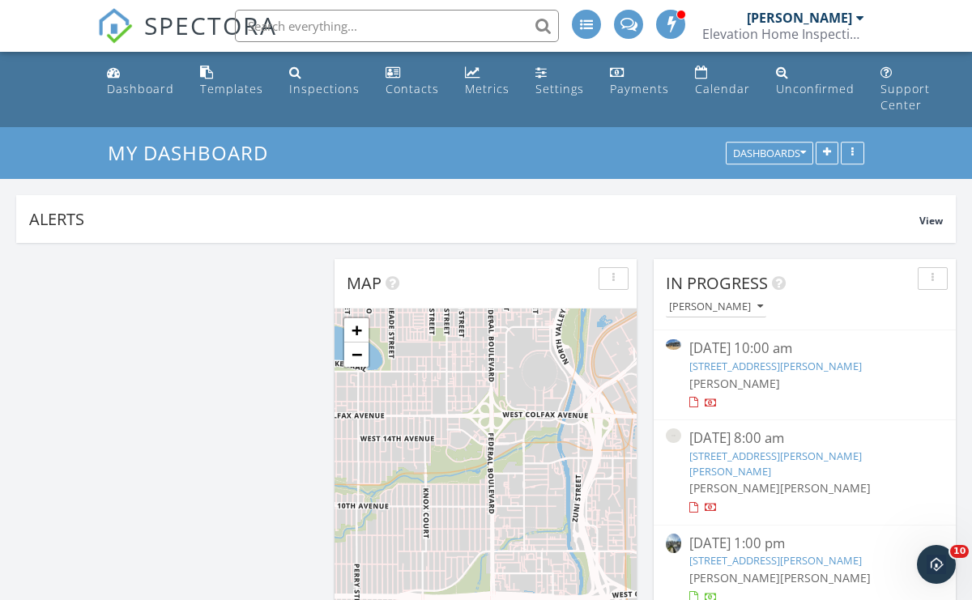
scroll to position [0, 0]
click at [313, 20] on input "text" at bounding box center [397, 26] width 324 height 32
click at [544, 28] on input "text" at bounding box center [397, 26] width 324 height 32
click at [546, 17] on input "text" at bounding box center [397, 26] width 324 height 32
click at [176, 17] on span "SPECTORA" at bounding box center [210, 25] width 133 height 34
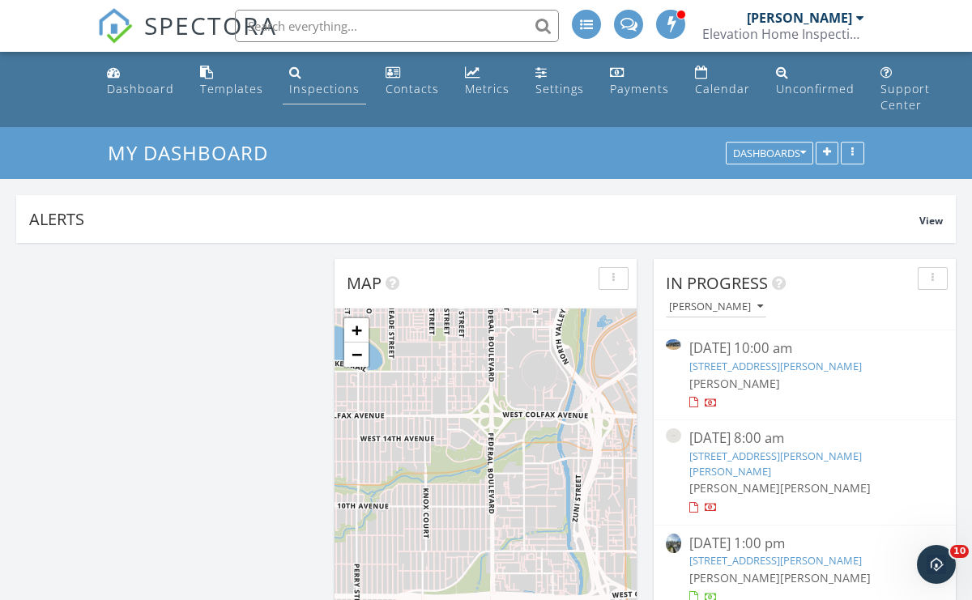
click at [307, 79] on link "Inspections" at bounding box center [324, 81] width 83 height 46
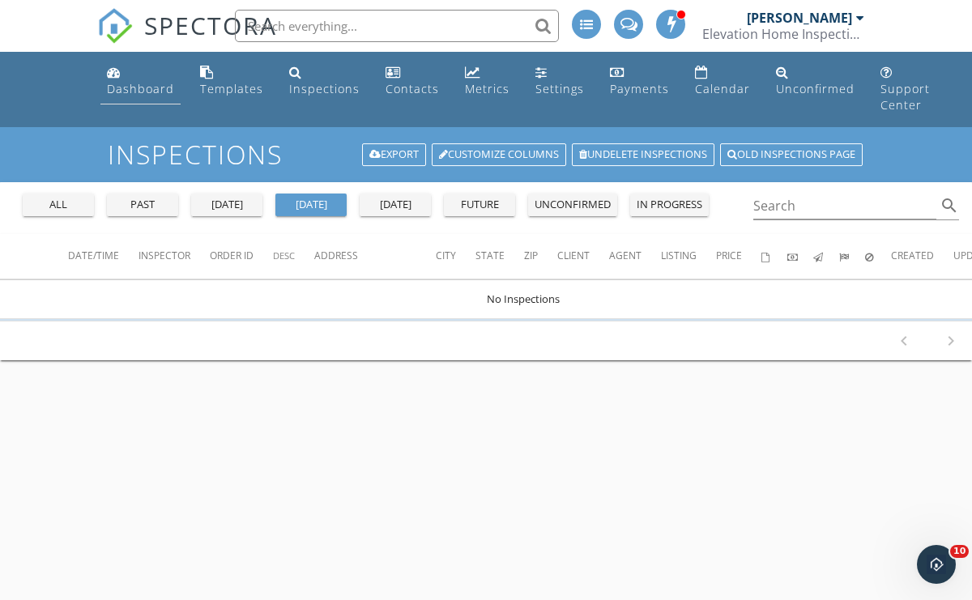
click at [117, 74] on div "Dashboard" at bounding box center [114, 72] width 14 height 13
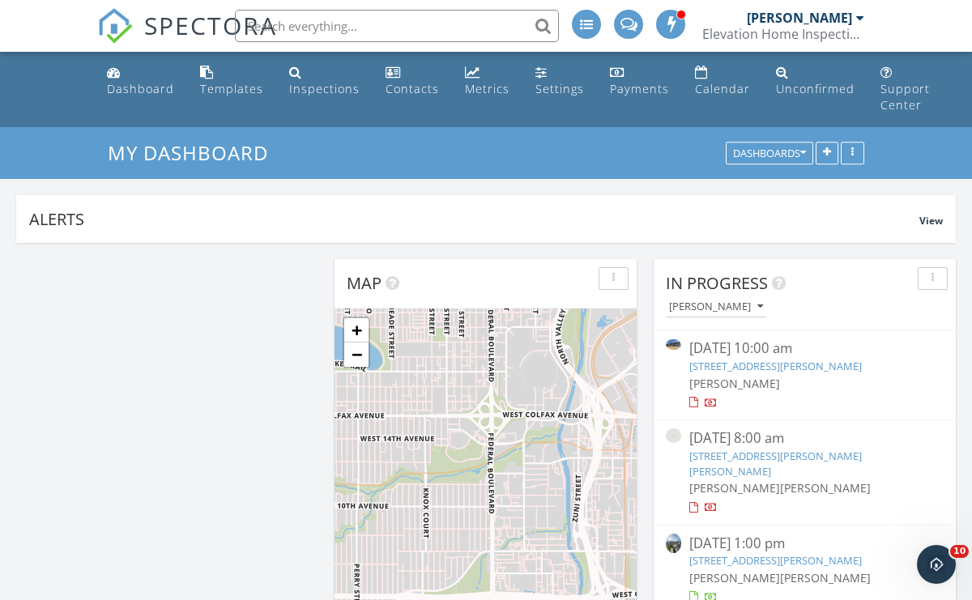
click at [505, 23] on input "text" at bounding box center [397, 26] width 324 height 32
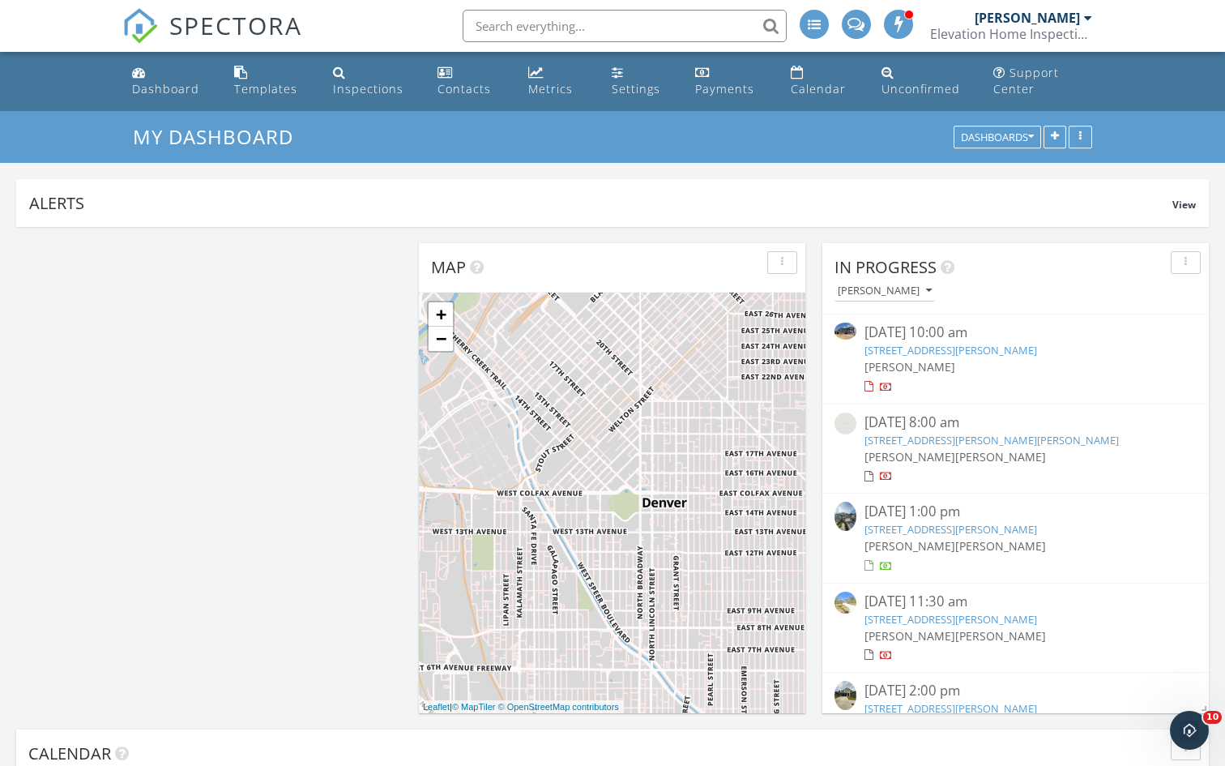
scroll to position [809779, 809741]
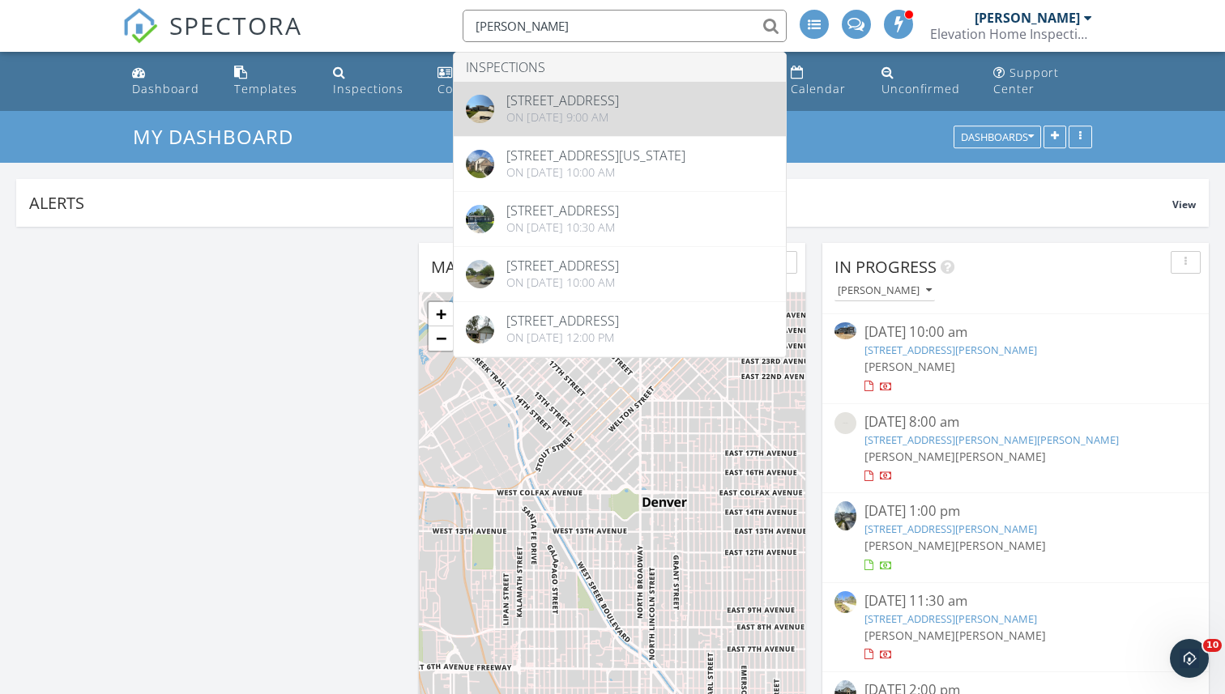
type input "lyn"
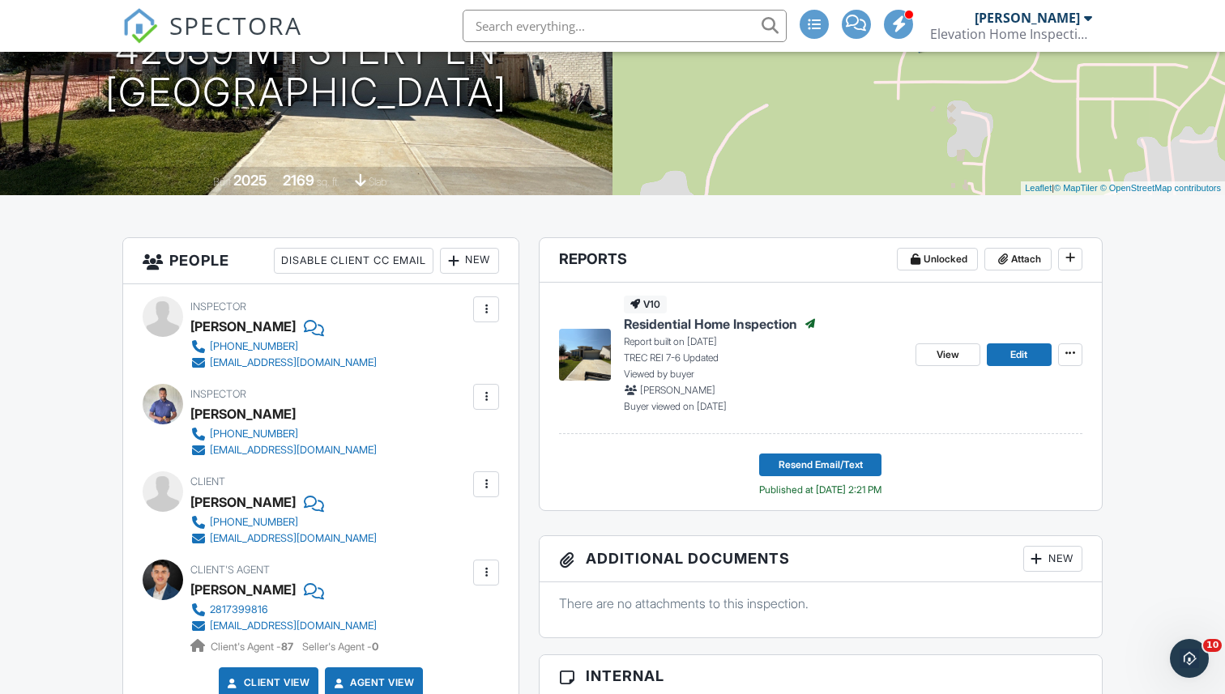
scroll to position [265, 0]
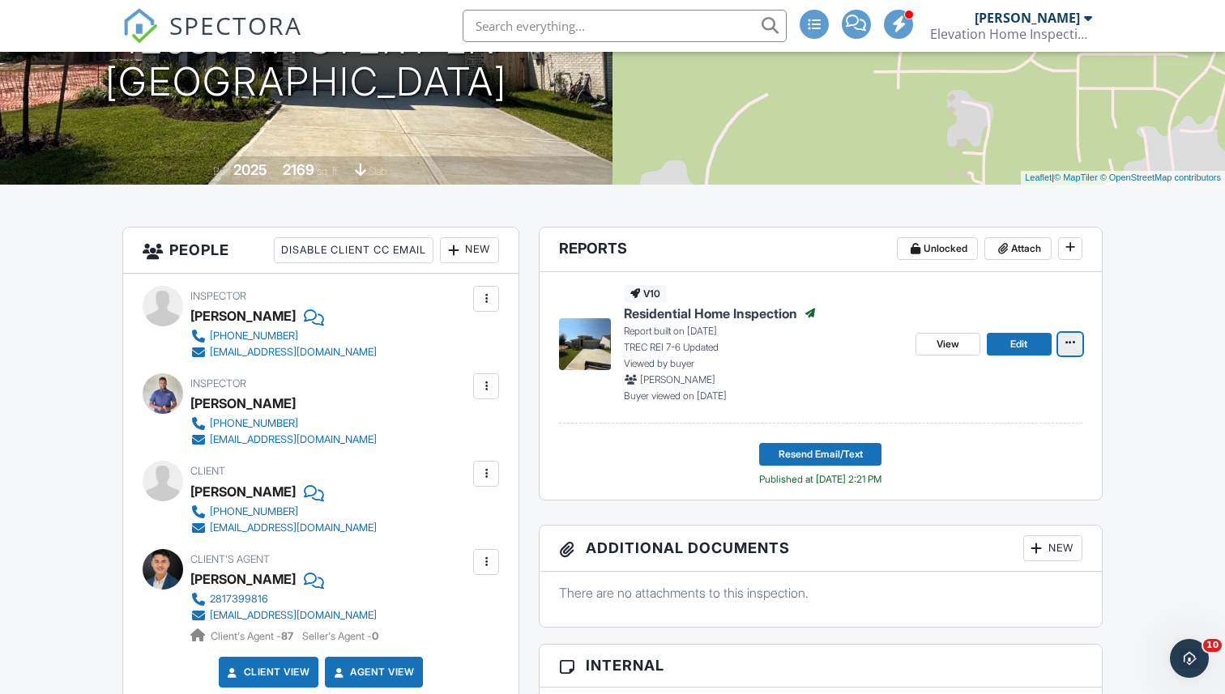
click at [1064, 337] on span at bounding box center [1070, 343] width 16 height 16
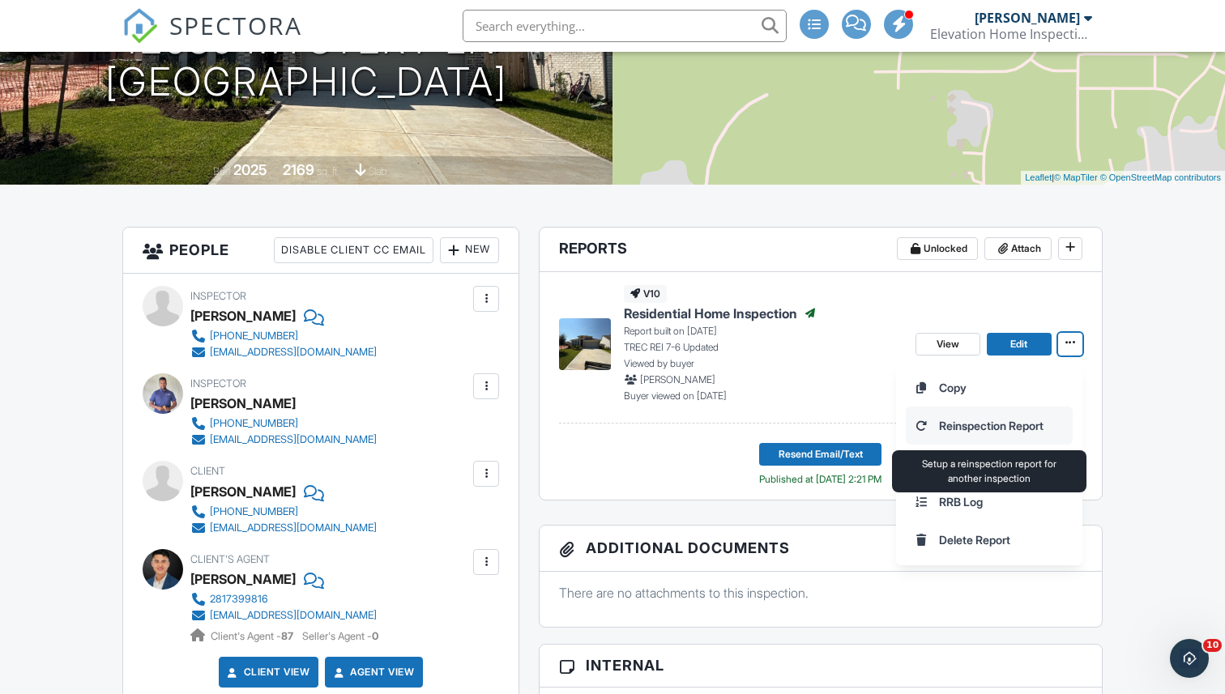
click at [1049, 425] on input "Reinspection Report" at bounding box center [989, 425] width 165 height 36
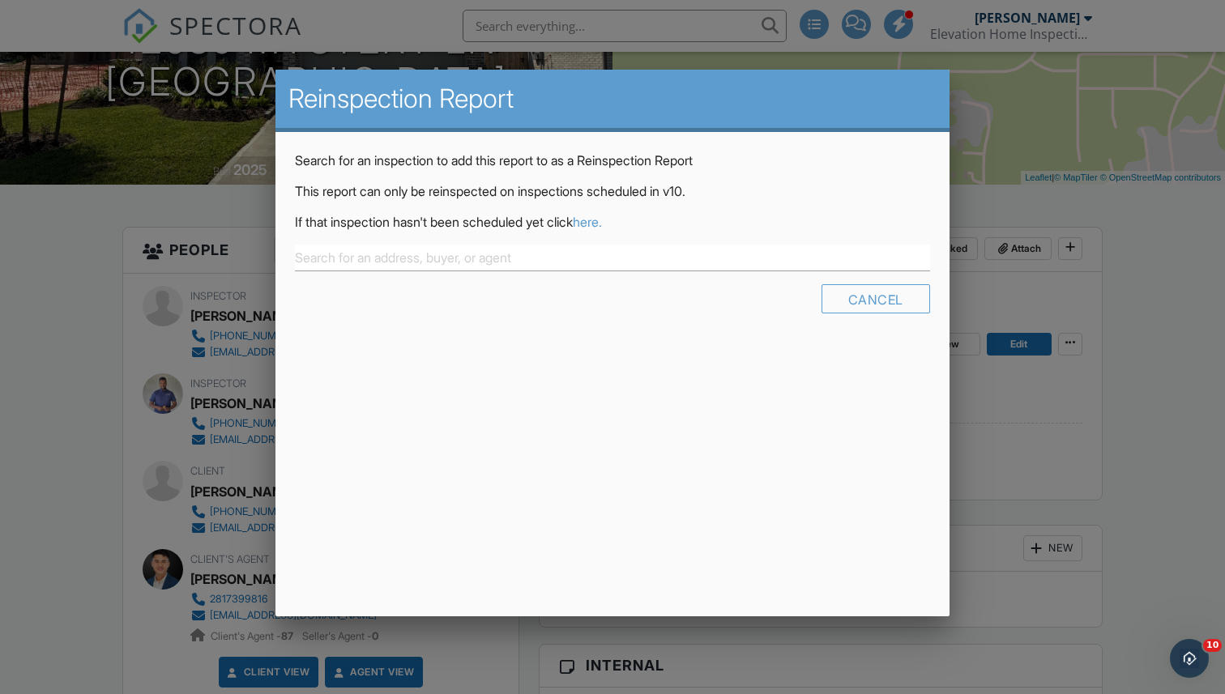
click at [602, 223] on link "here." at bounding box center [587, 222] width 29 height 16
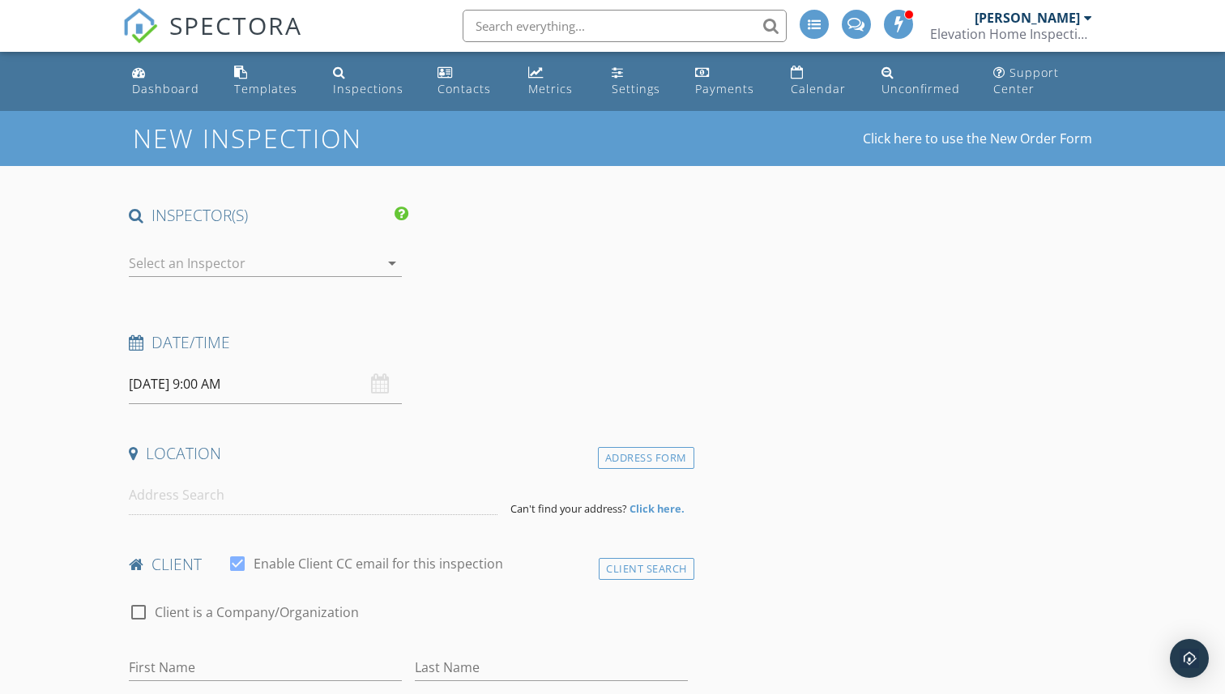
type input "[PERSON_NAME]"
type input "Love"
type input "[EMAIL_ADDRESS][DOMAIN_NAME]"
type input "[PHONE_NUMBER]"
type input "[STREET_ADDRESS]"
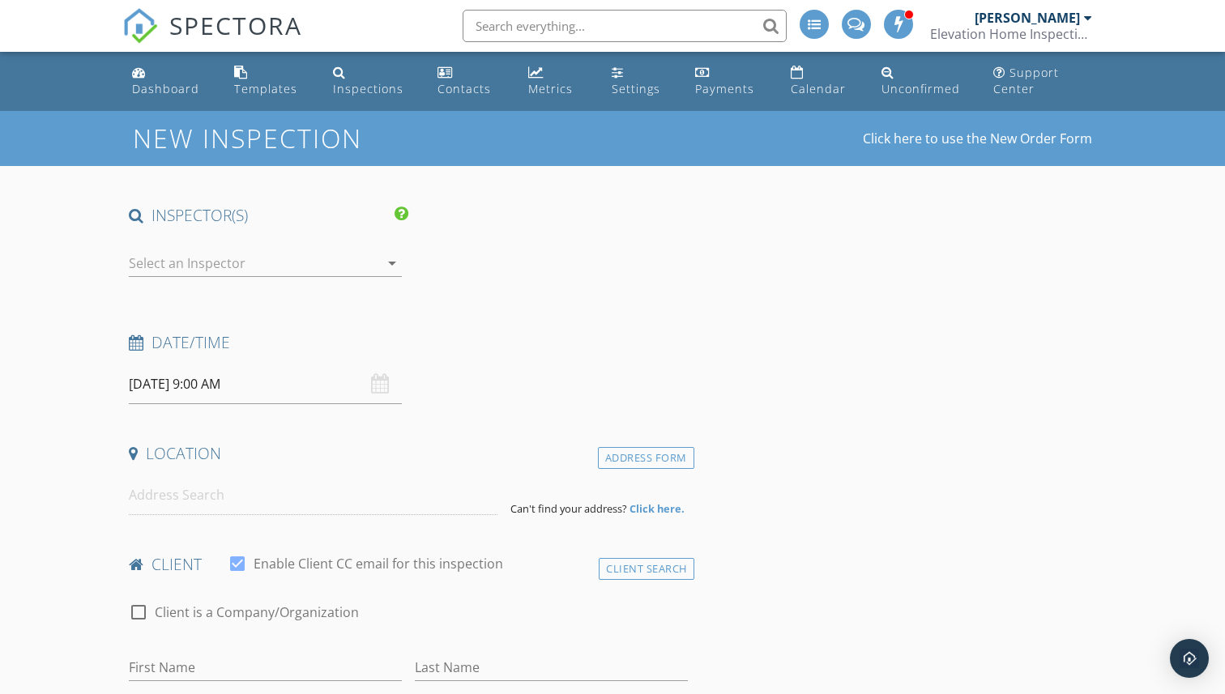
type input "[GEOGRAPHIC_DATA]"
type input "Mi"
type input "48336"
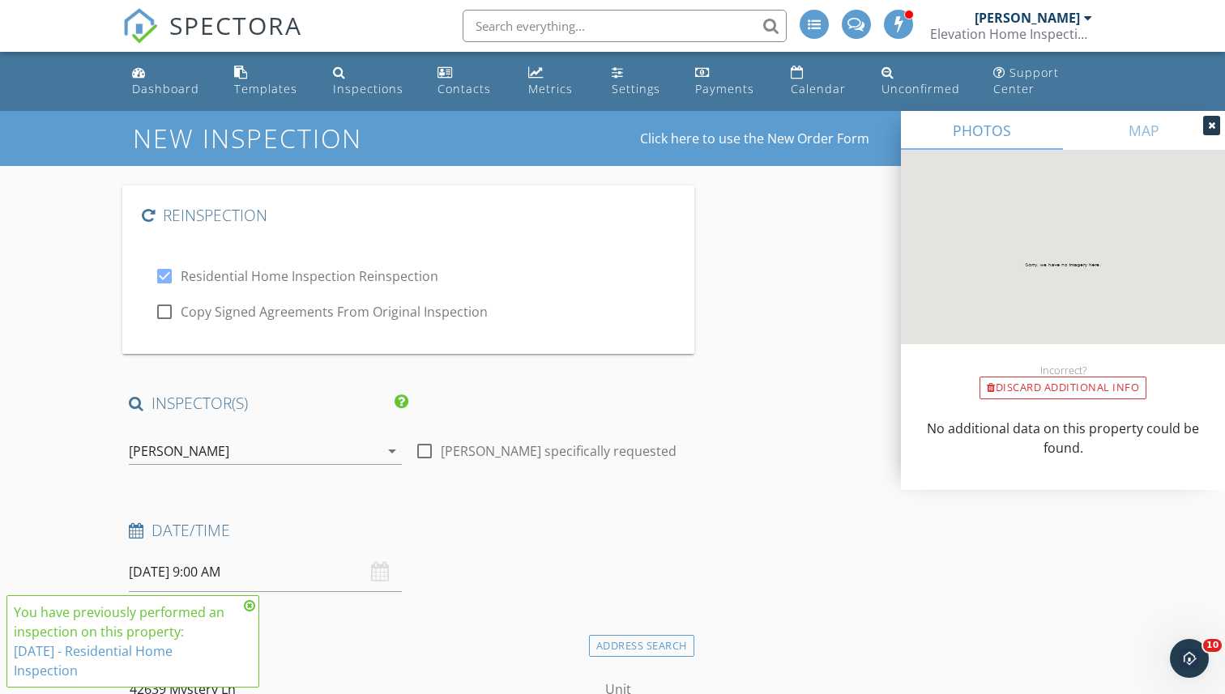
click at [241, 399] on h4 "INSPECTOR(S)" at bounding box center [268, 403] width 279 height 21
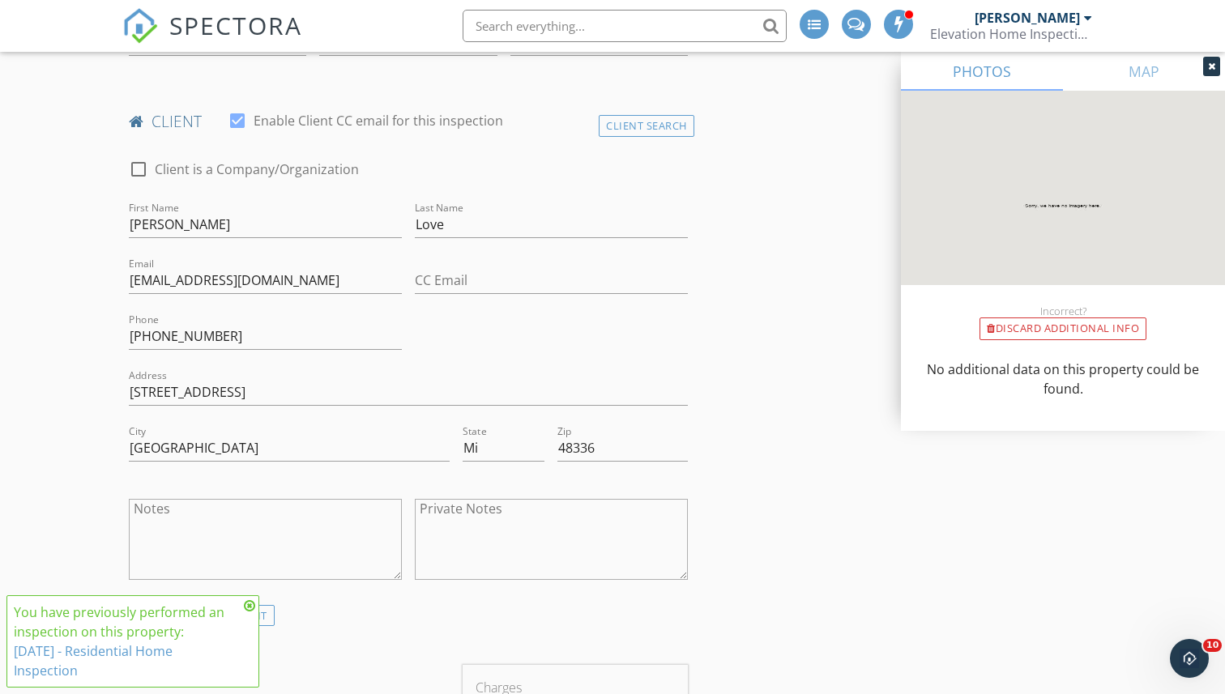
scroll to position [915, 0]
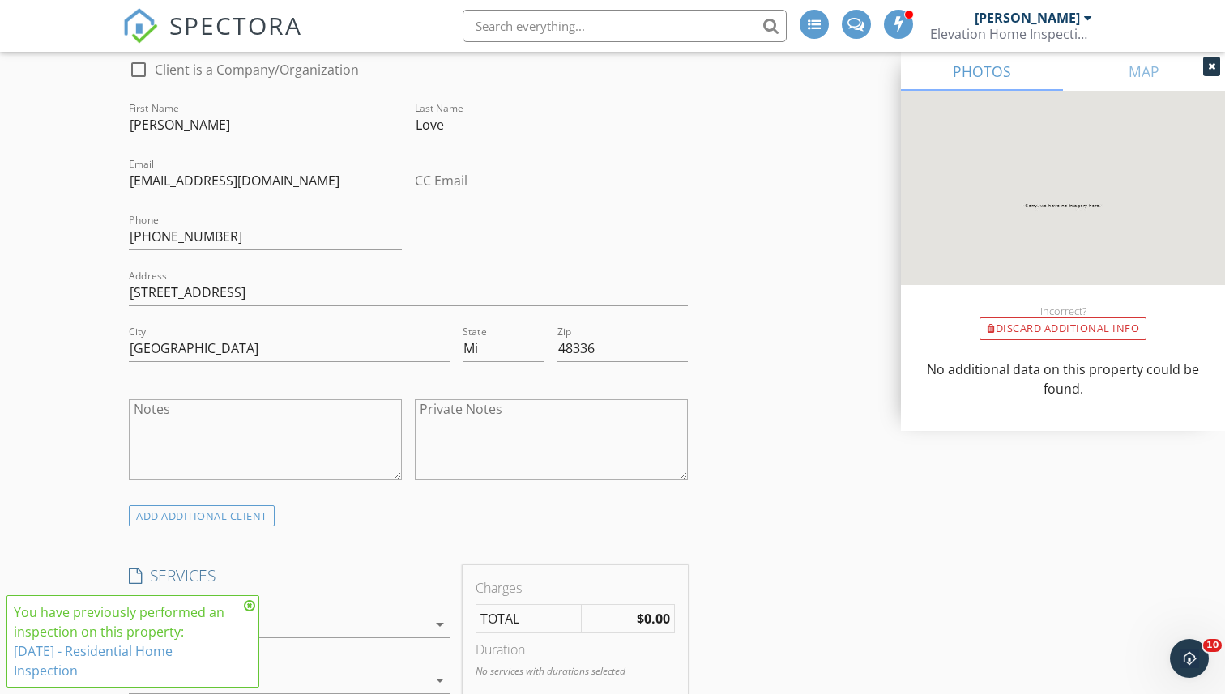
click at [250, 606] on icon at bounding box center [249, 605] width 11 height 13
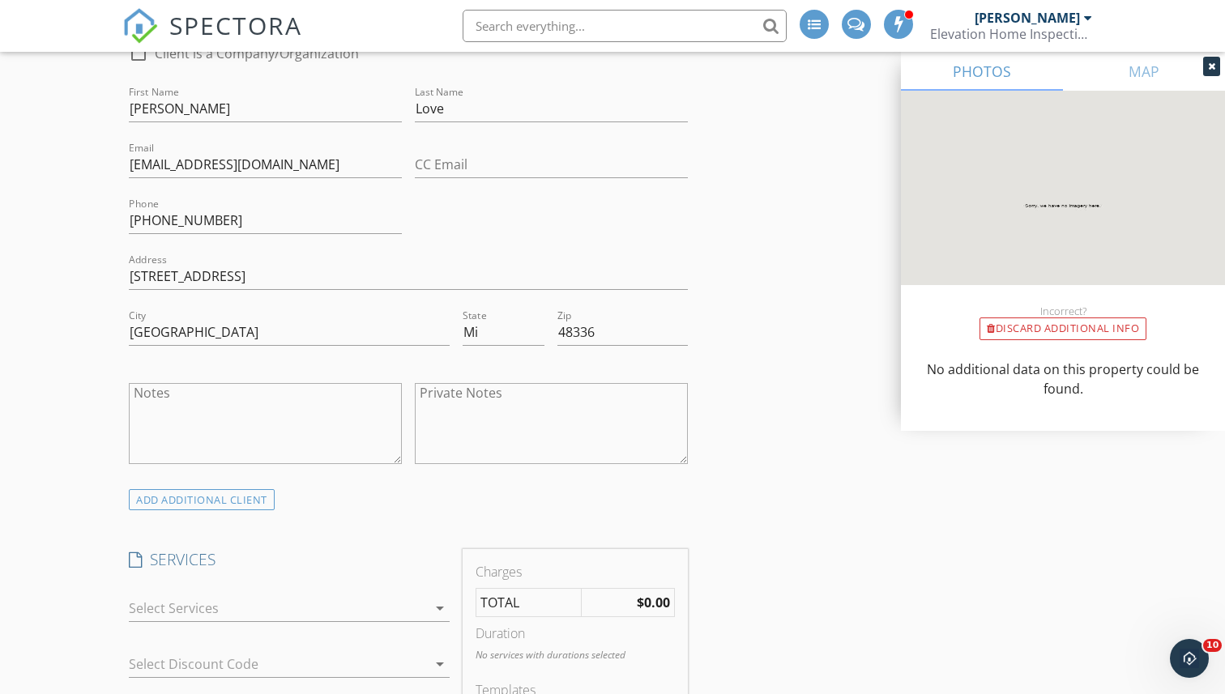
scroll to position [939, 0]
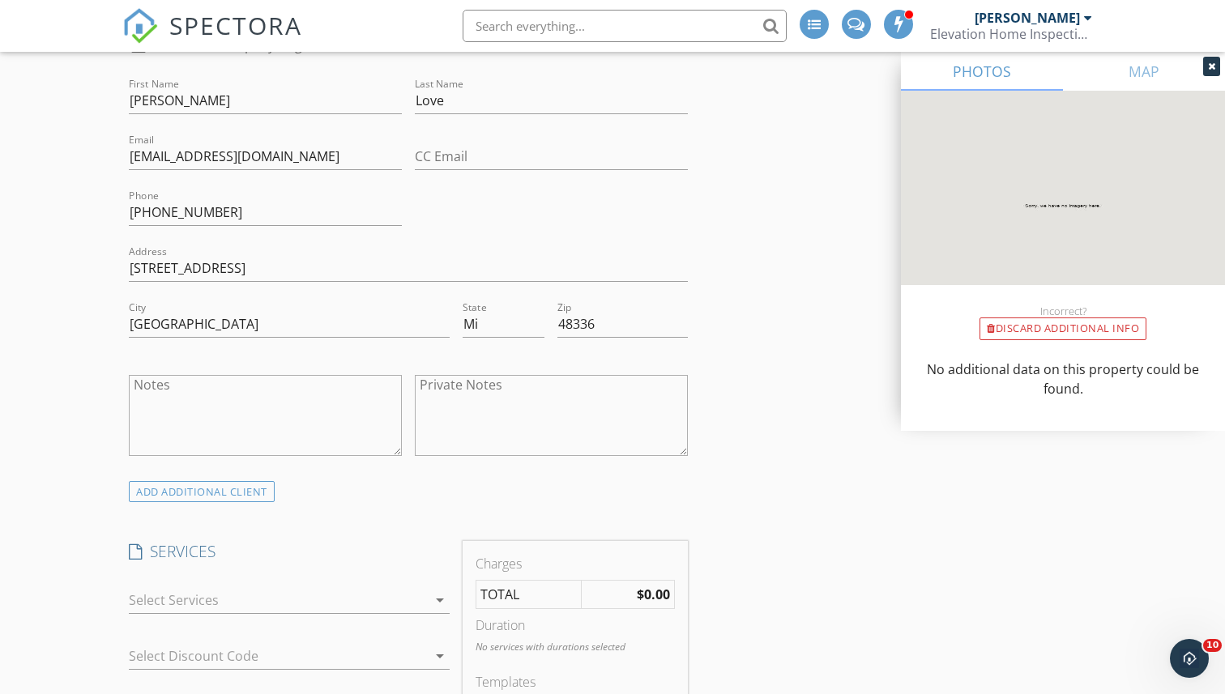
click at [250, 596] on div at bounding box center [278, 600] width 298 height 26
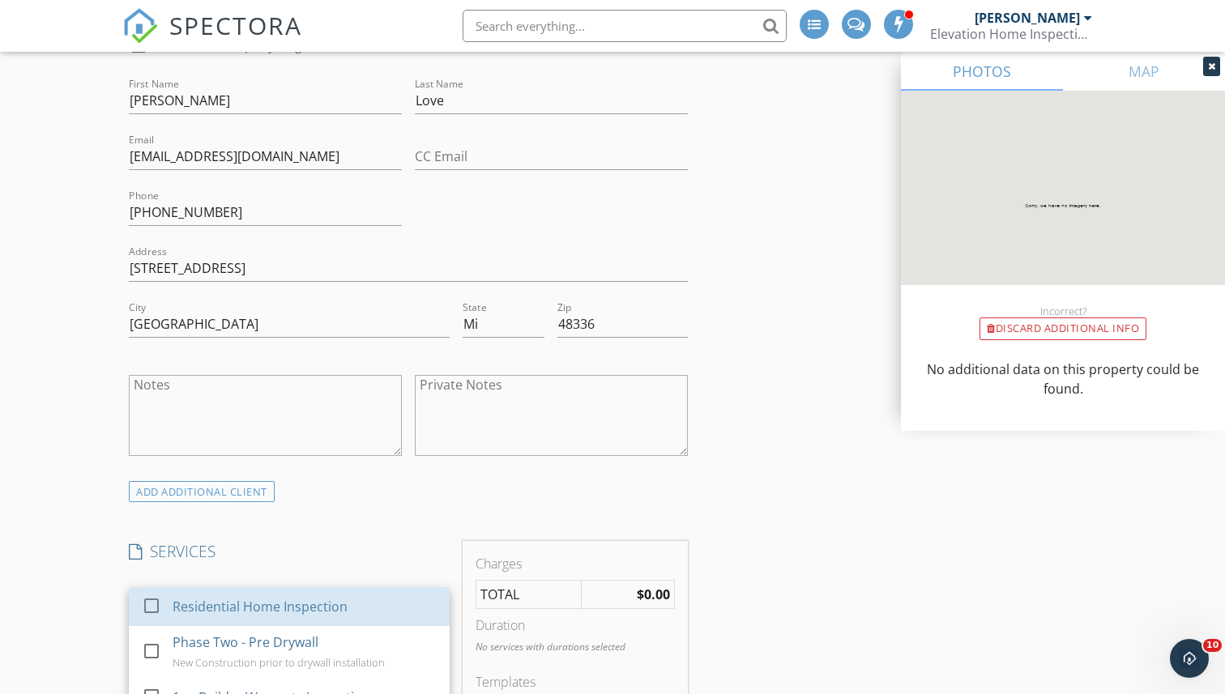
click at [250, 596] on div "Residential Home Inspection" at bounding box center [305, 607] width 264 height 32
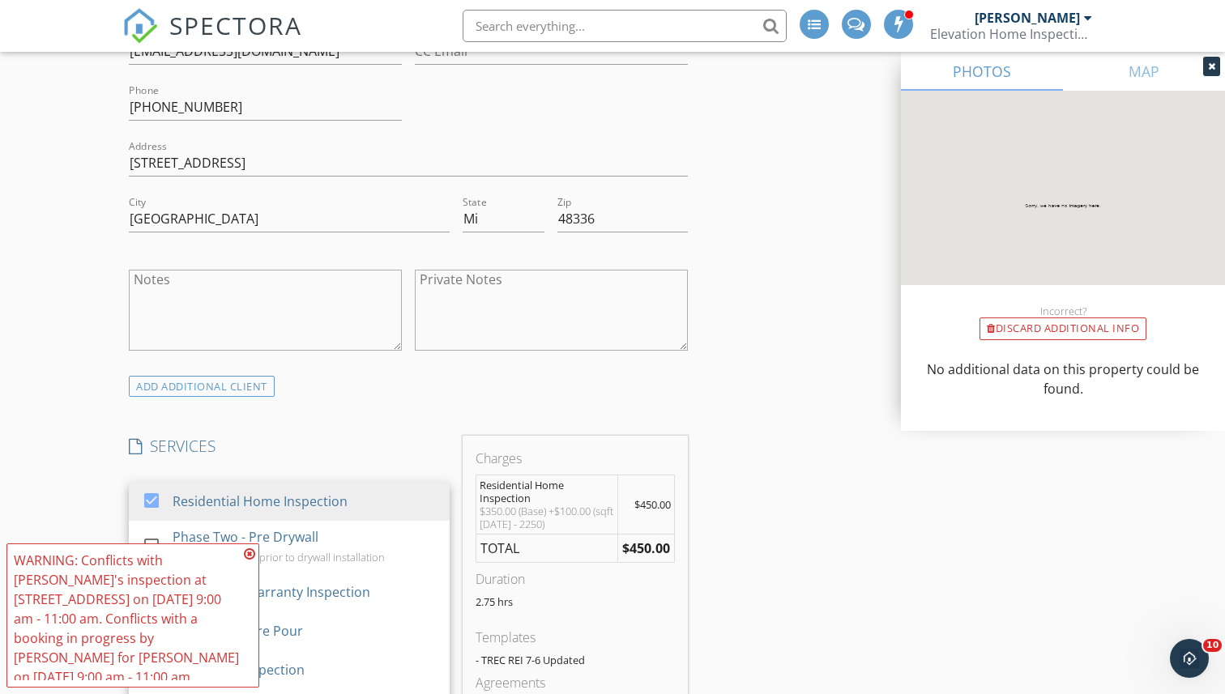
scroll to position [1047, 0]
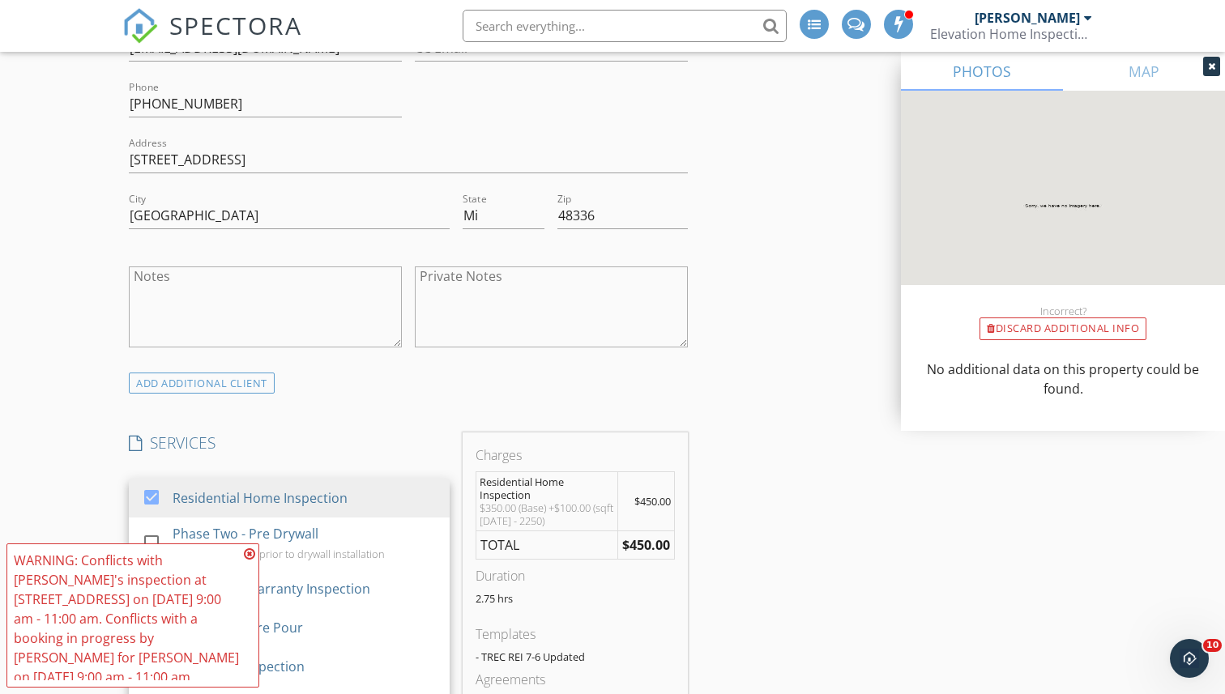
click at [250, 548] on icon at bounding box center [249, 554] width 11 height 13
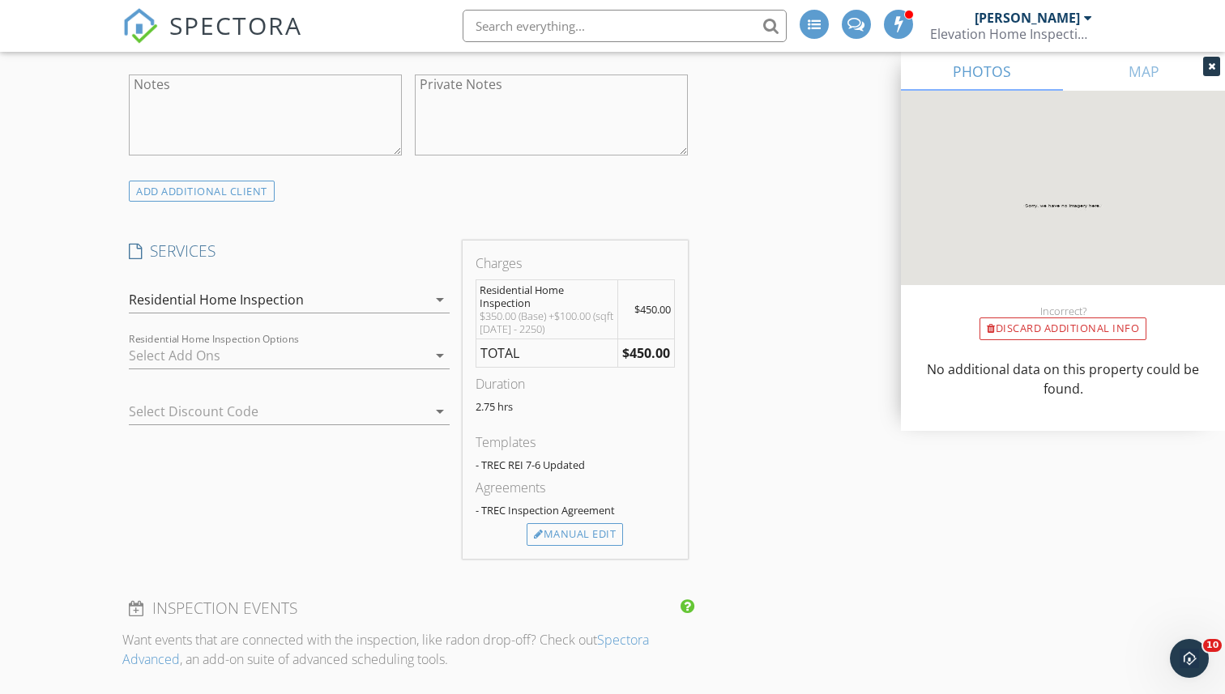
scroll to position [1244, 0]
click at [574, 525] on div "Manual Edit" at bounding box center [575, 530] width 96 height 23
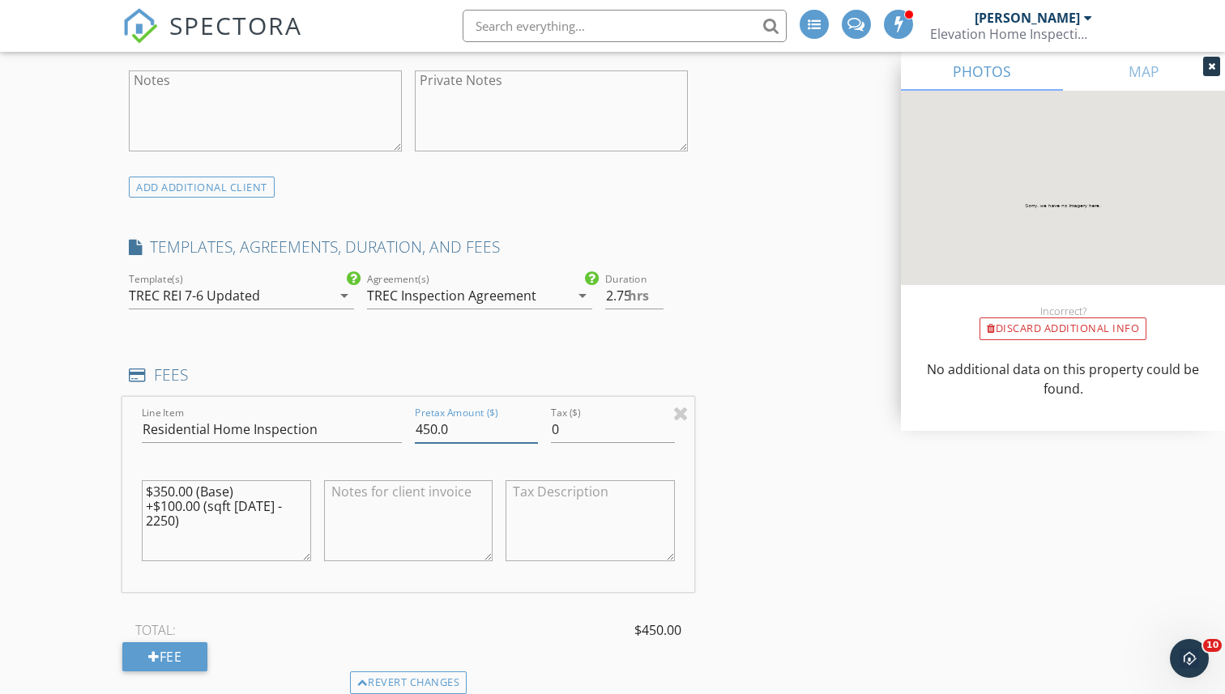
click at [428, 429] on input "450.0" at bounding box center [476, 429] width 123 height 27
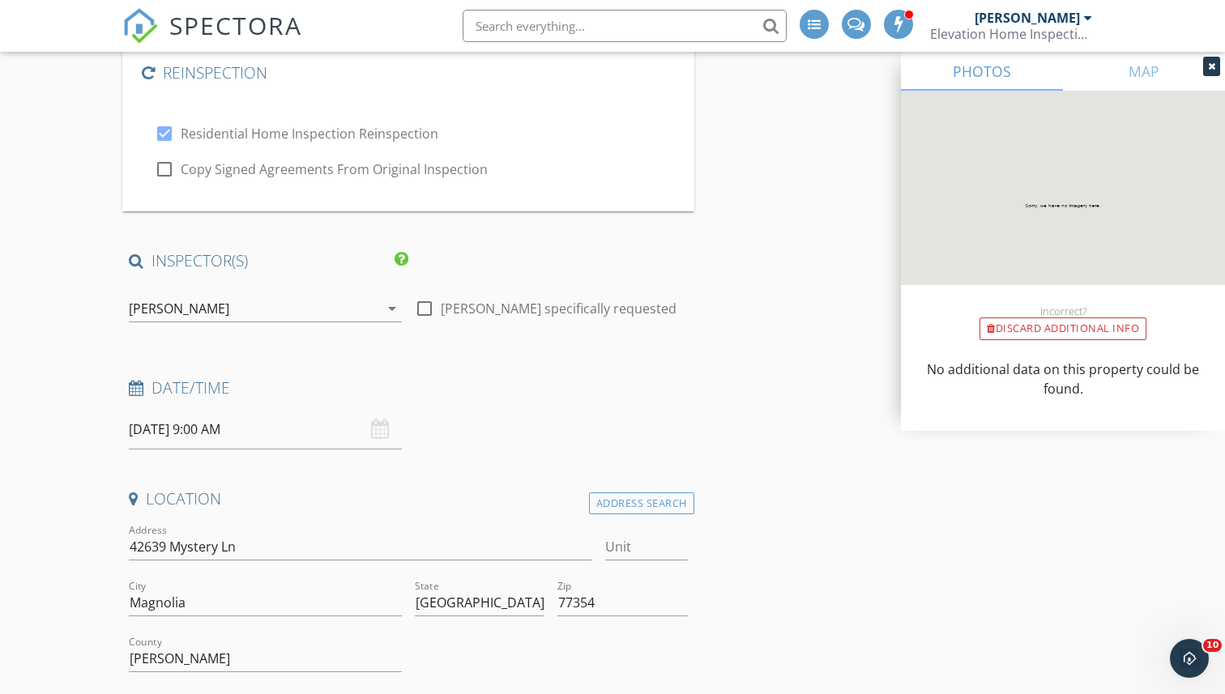
scroll to position [0, 0]
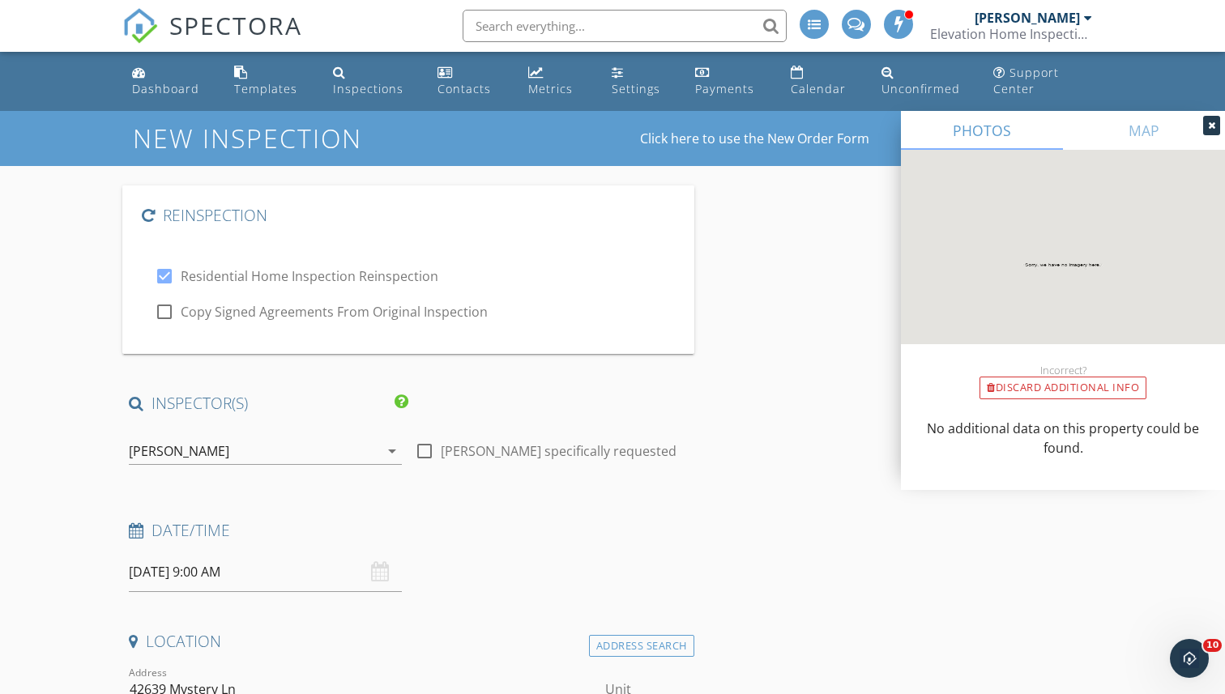
type input "150.0"
click at [368, 455] on div "[PERSON_NAME]" at bounding box center [254, 451] width 250 height 26
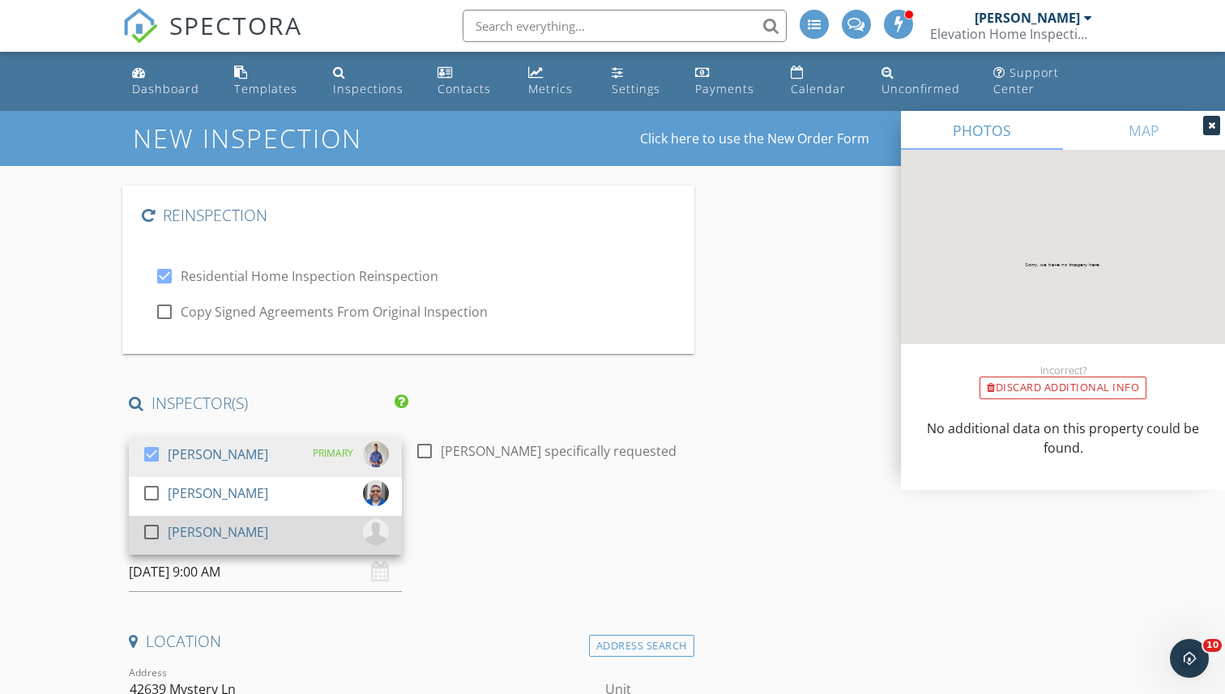
click at [151, 526] on div at bounding box center [152, 532] width 28 height 28
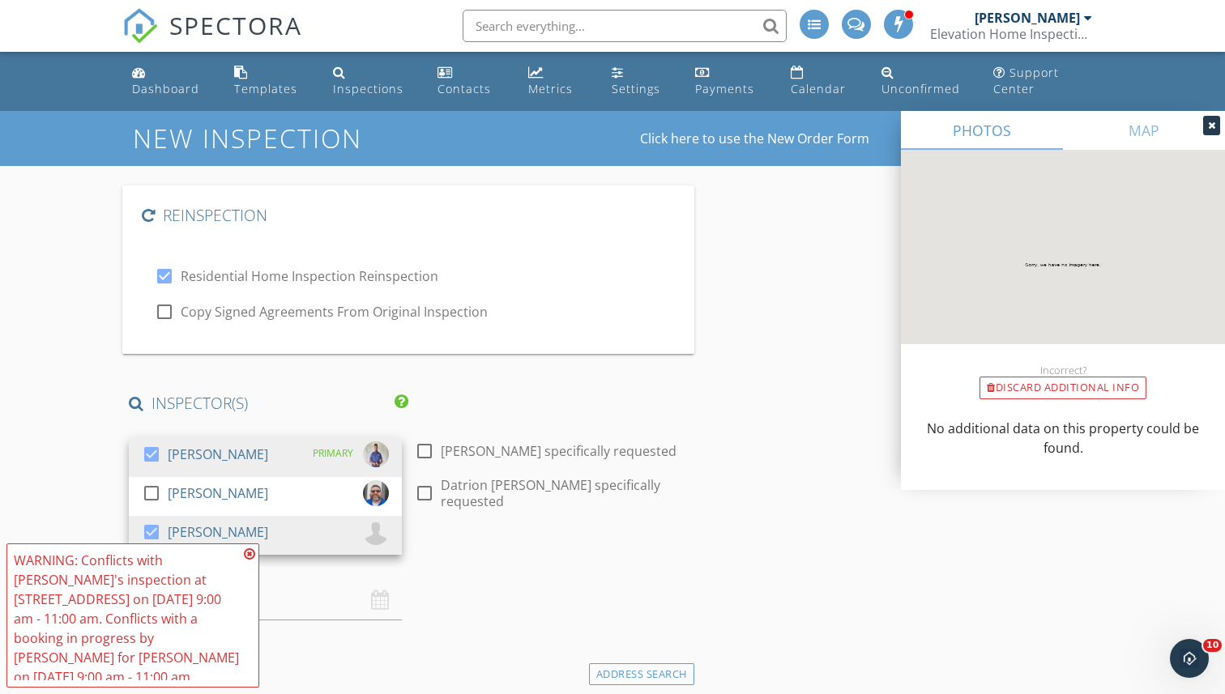
click at [249, 553] on icon at bounding box center [249, 554] width 11 height 13
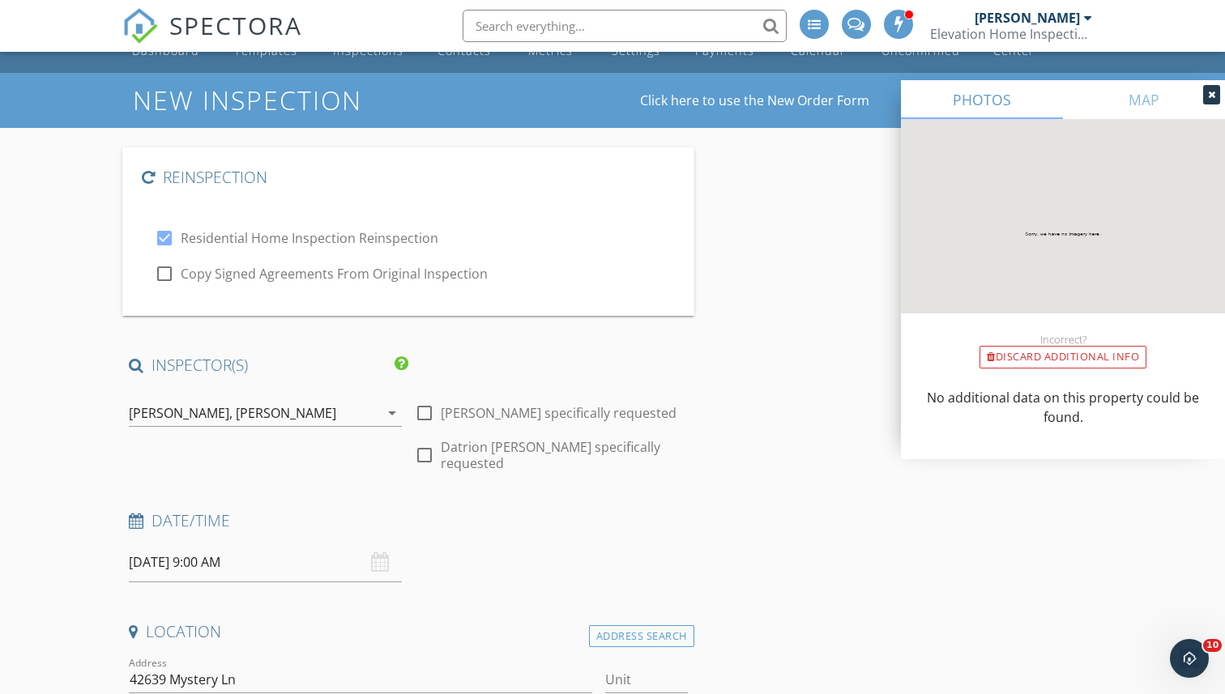
scroll to position [43, 0]
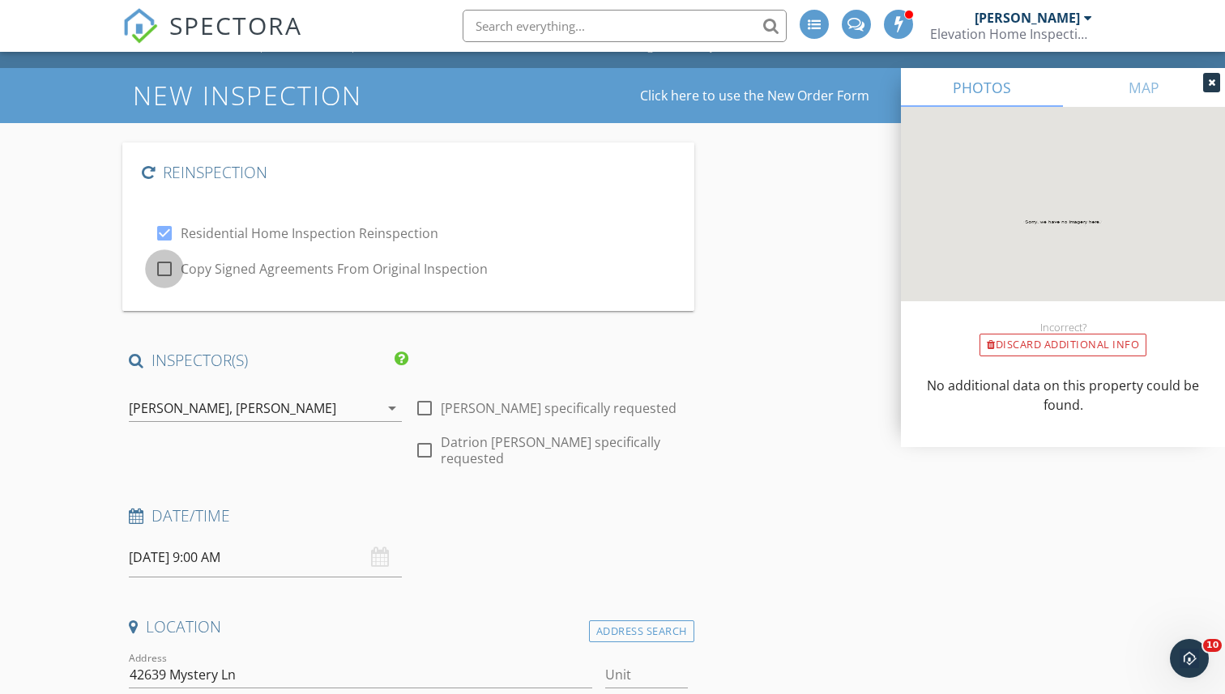
click at [167, 266] on div at bounding box center [165, 269] width 28 height 28
checkbox input "true"
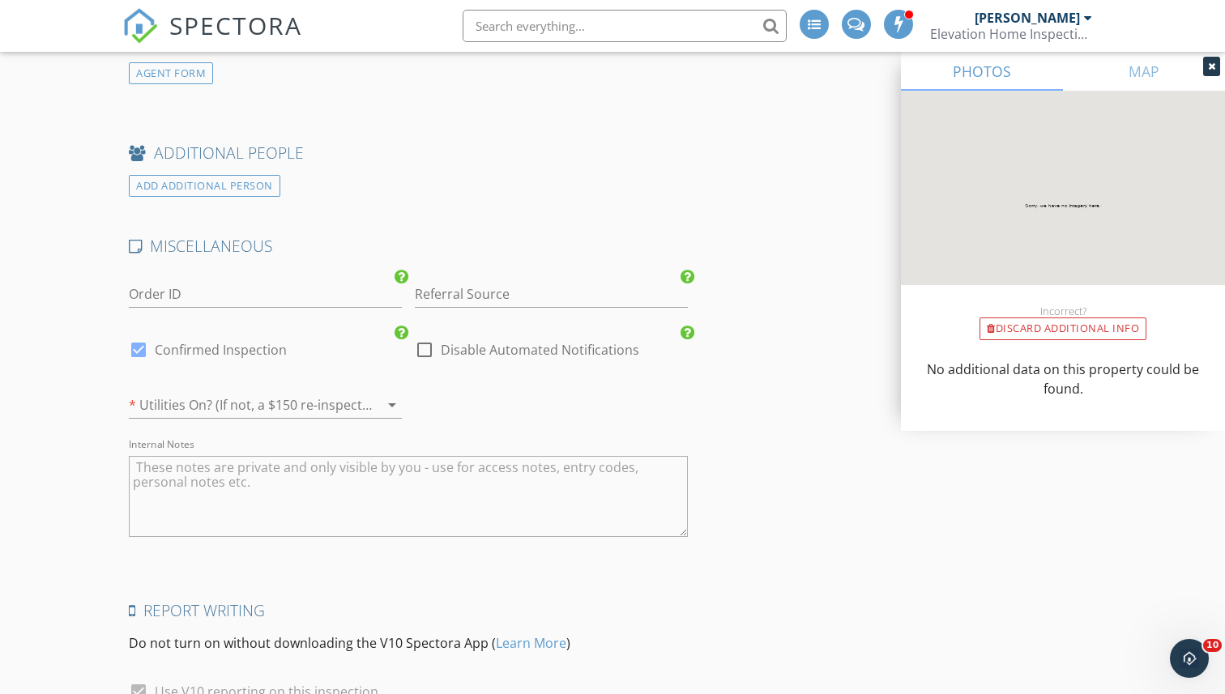
scroll to position [3057, 0]
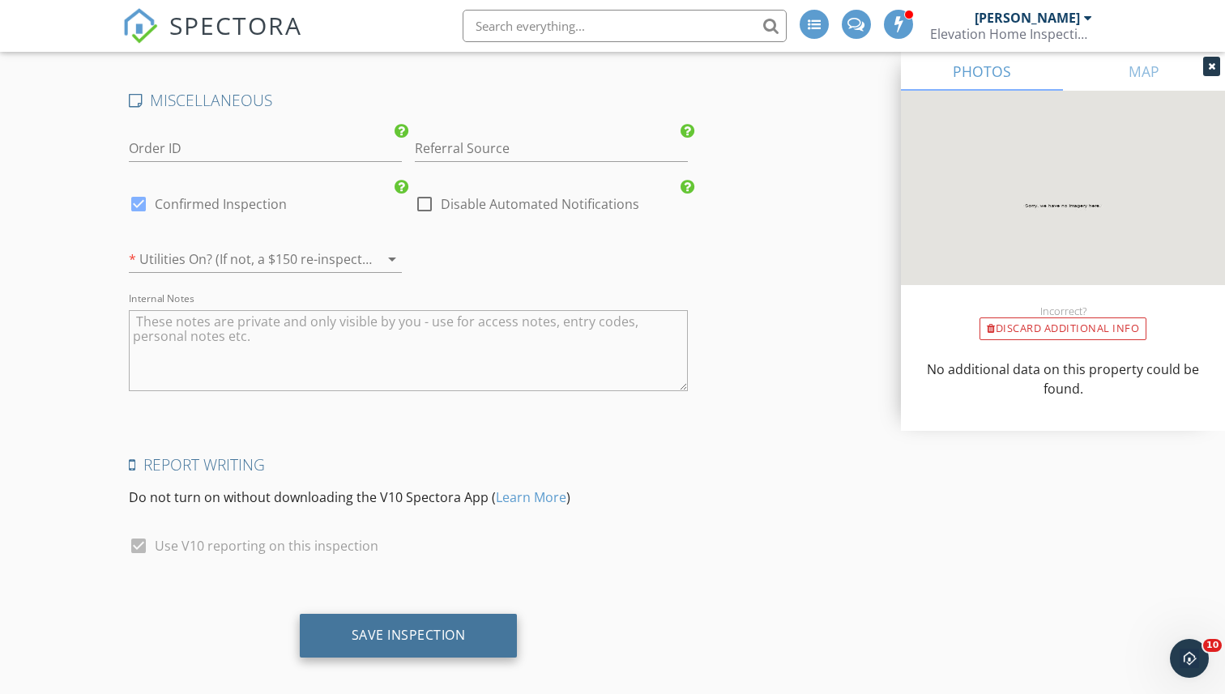
click at [386, 627] on div "Save Inspection" at bounding box center [409, 635] width 114 height 16
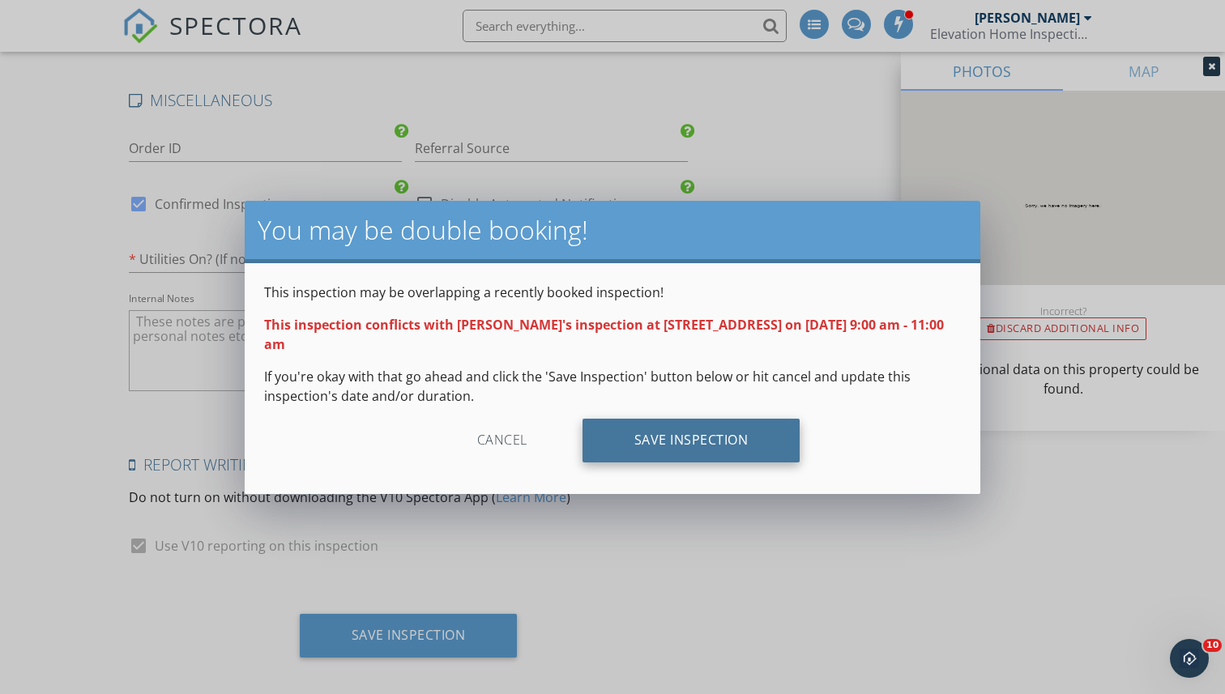
click at [740, 432] on div "Save Inspection" at bounding box center [691, 441] width 218 height 44
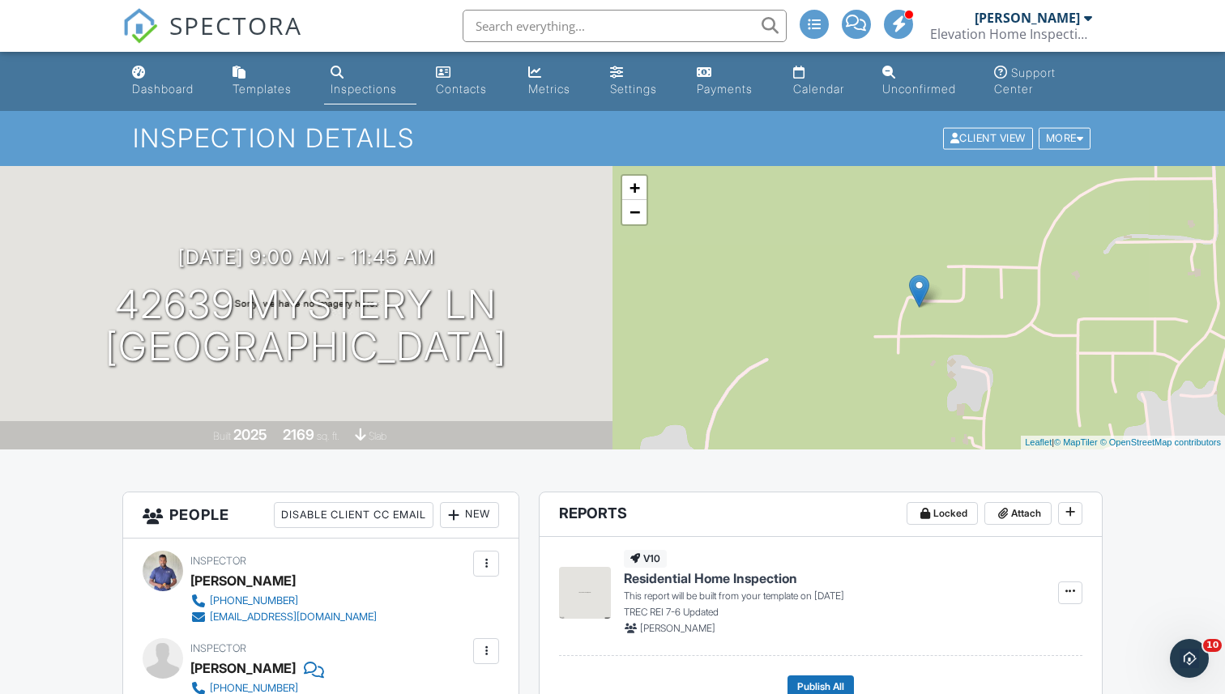
click at [267, 27] on span "SPECTORA" at bounding box center [235, 25] width 133 height 34
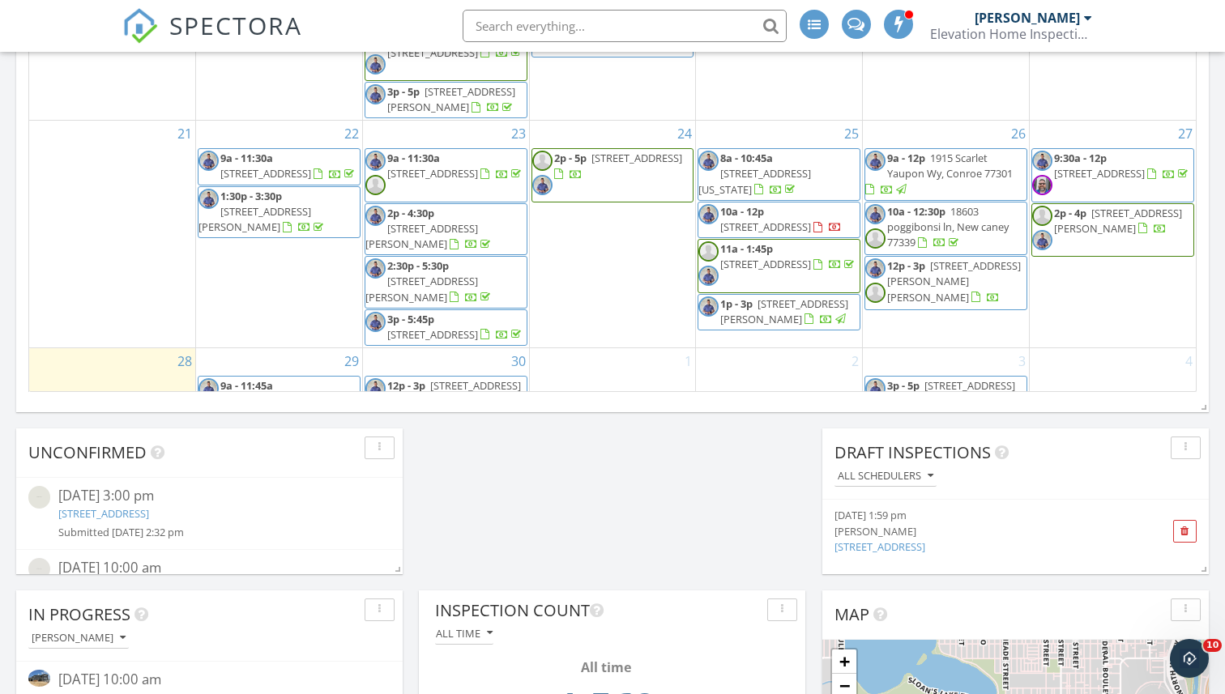
scroll to position [262, 0]
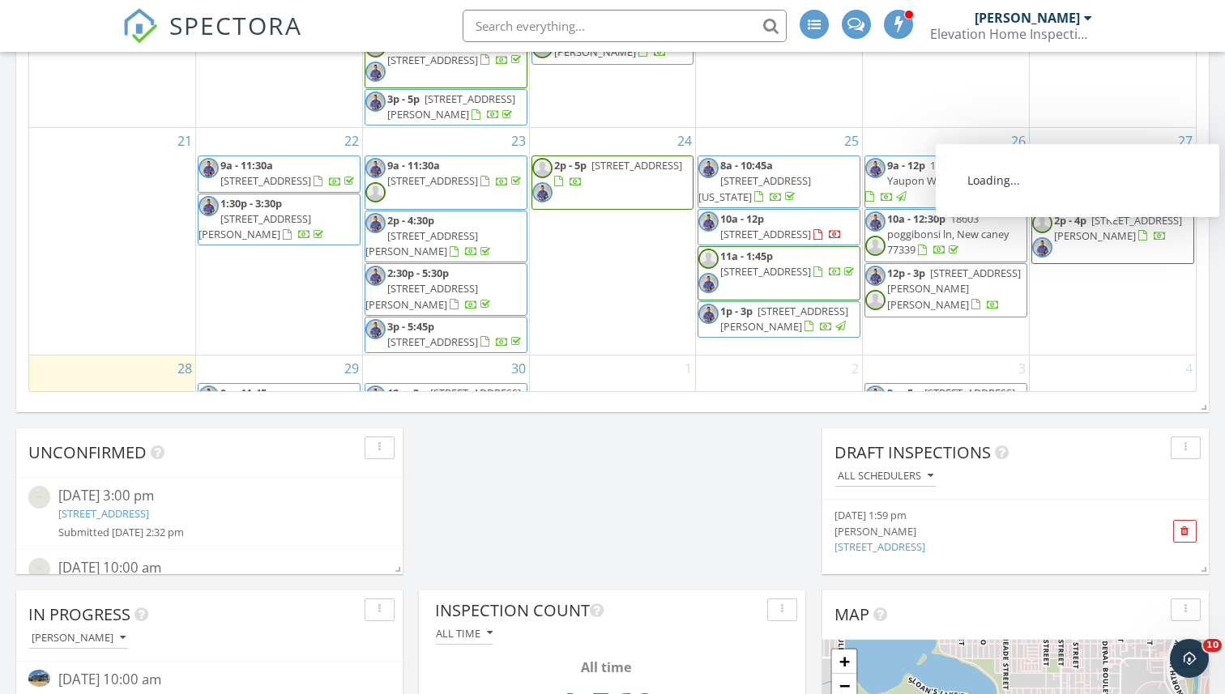
click at [1146, 244] on div at bounding box center [1144, 237] width 13 height 13
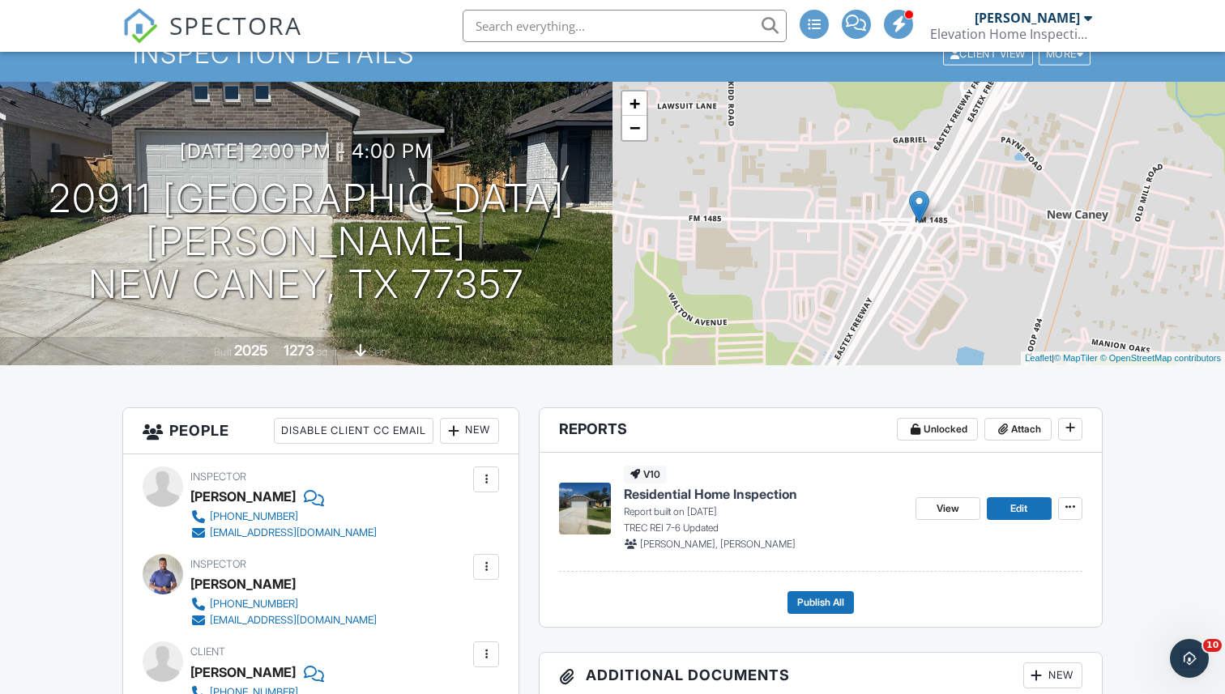
scroll to position [105, 0]
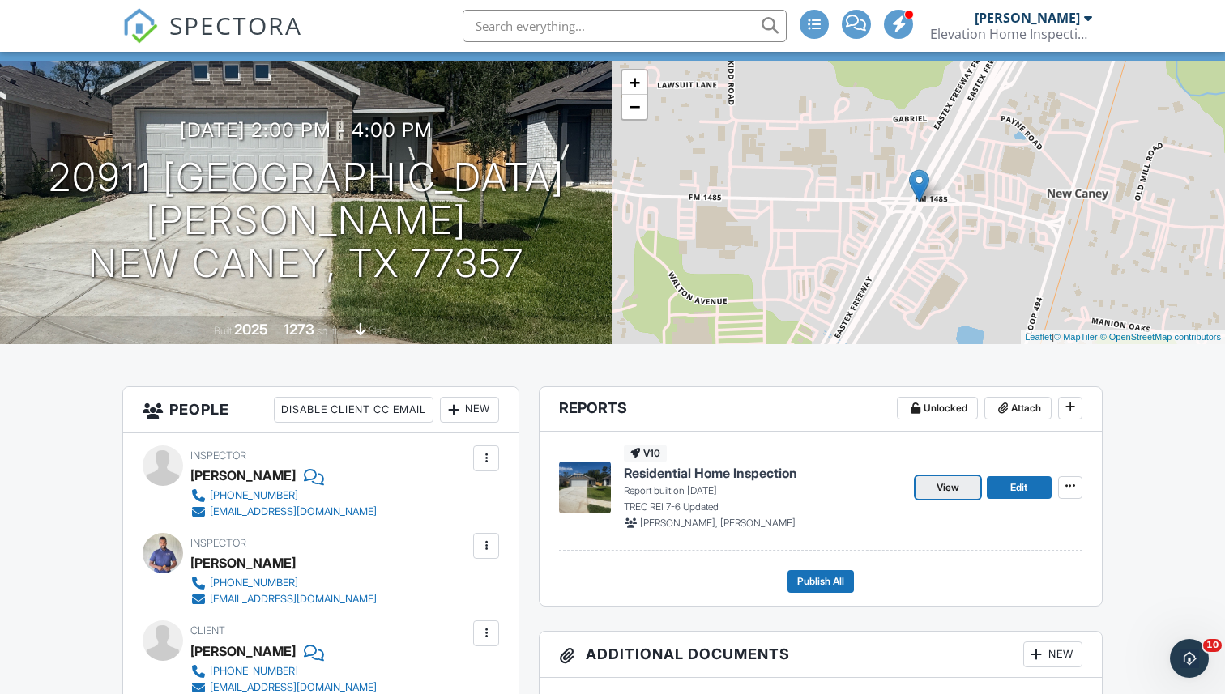
click at [957, 481] on span "View" at bounding box center [948, 488] width 23 height 16
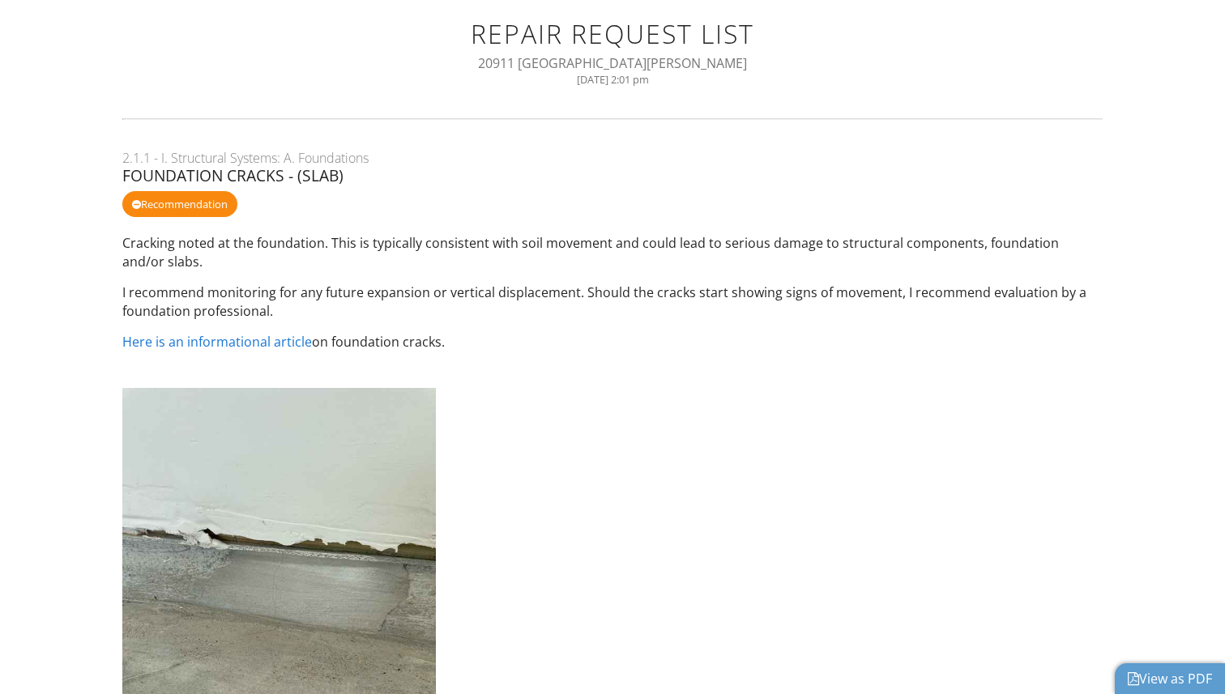
click at [684, 58] on div "20911 [GEOGRAPHIC_DATA][PERSON_NAME]" at bounding box center [612, 63] width 941 height 18
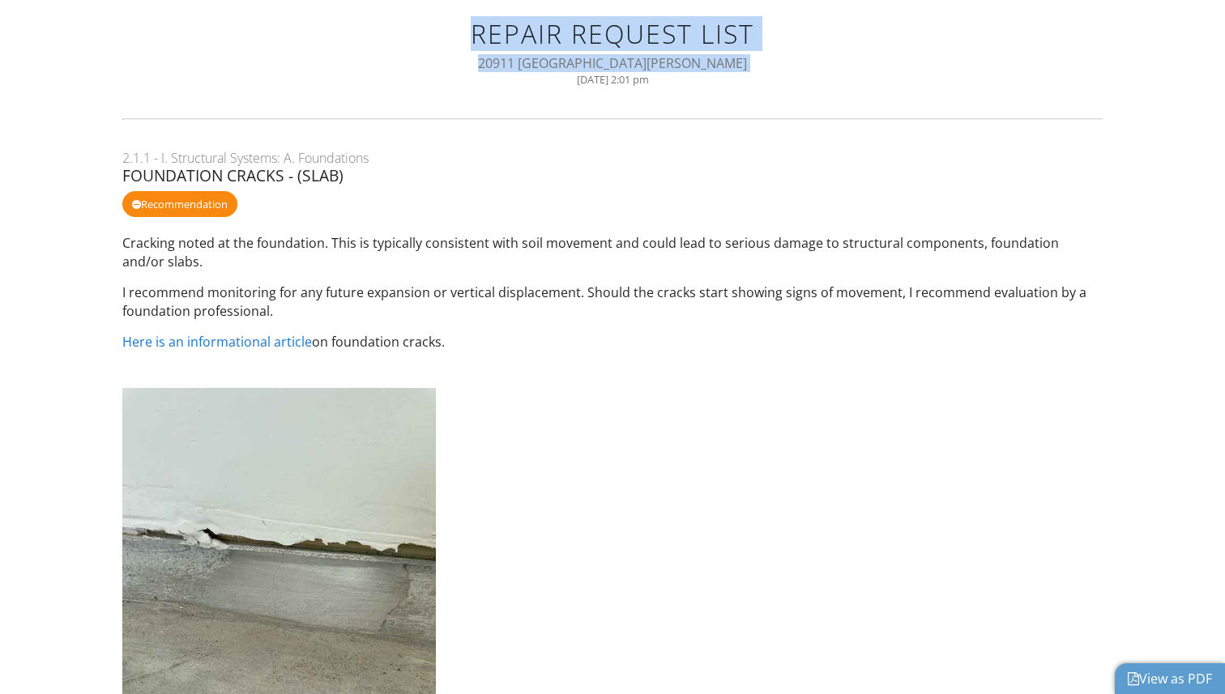
drag, startPoint x: 684, startPoint y: 58, endPoint x: 483, endPoint y: 35, distance: 202.2
click at [483, 35] on div "Repair Request List 20911 [GEOGRAPHIC_DATA][PERSON_NAME] [DATE] 2:01 pm" at bounding box center [612, 52] width 941 height 66
copy div "Repair Request List [STREET_ADDRESS][PERSON_NAME]"
click at [1159, 676] on link "View as PDF" at bounding box center [1170, 679] width 84 height 18
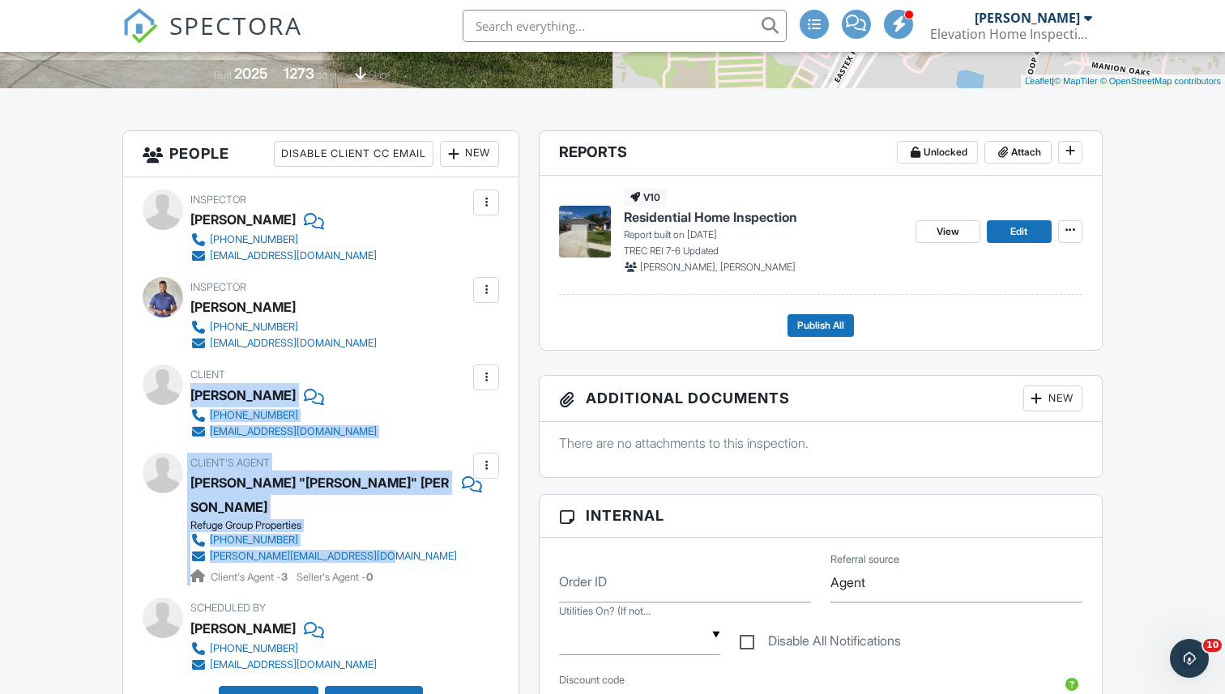
drag, startPoint x: 192, startPoint y: 395, endPoint x: 388, endPoint y: 531, distance: 238.2
click at [388, 531] on div "Inspector Datrion Auguillard (516) 725-4831 datrionelevationhomeinspection@gmai…" at bounding box center [320, 459] width 395 height 564
copy div "Paulo Nieto Jr 926-661-6792 pxn0077@gmail.com Edit Resend Confirmation Email Re…"
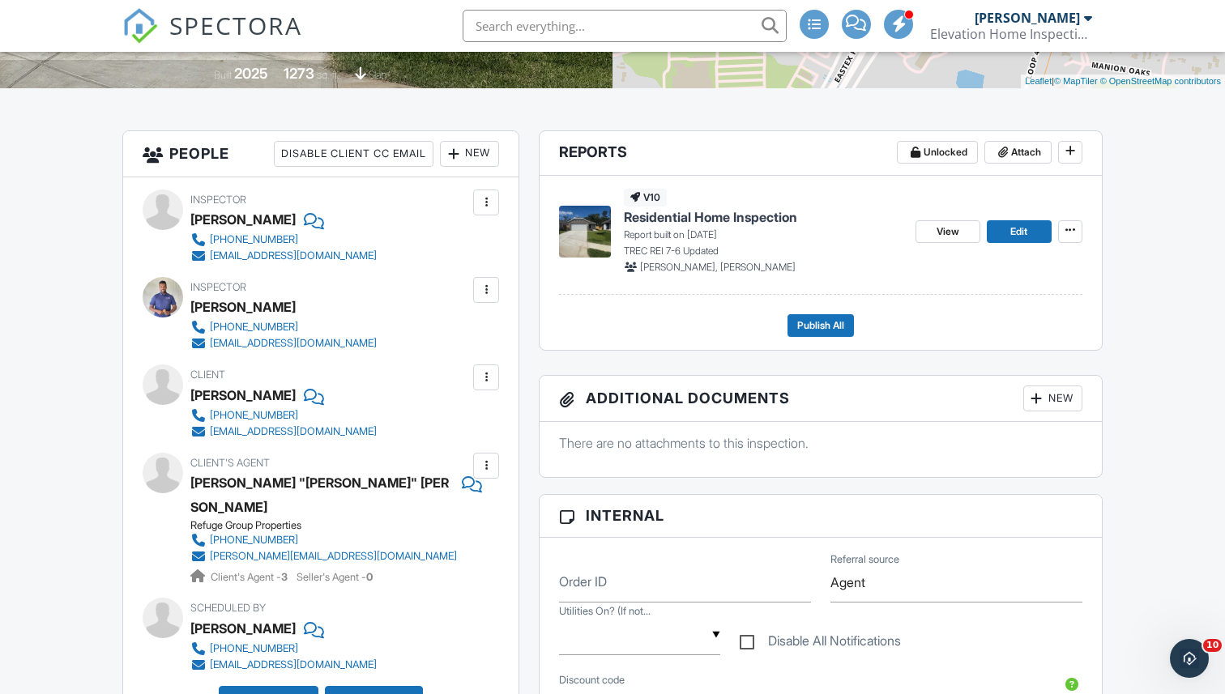
click at [484, 463] on div at bounding box center [486, 466] width 16 height 16
click at [430, 390] on div "Client Paulo Nieto Jr 926-661-6792 pxn0077@gmail.com" at bounding box center [321, 402] width 356 height 75
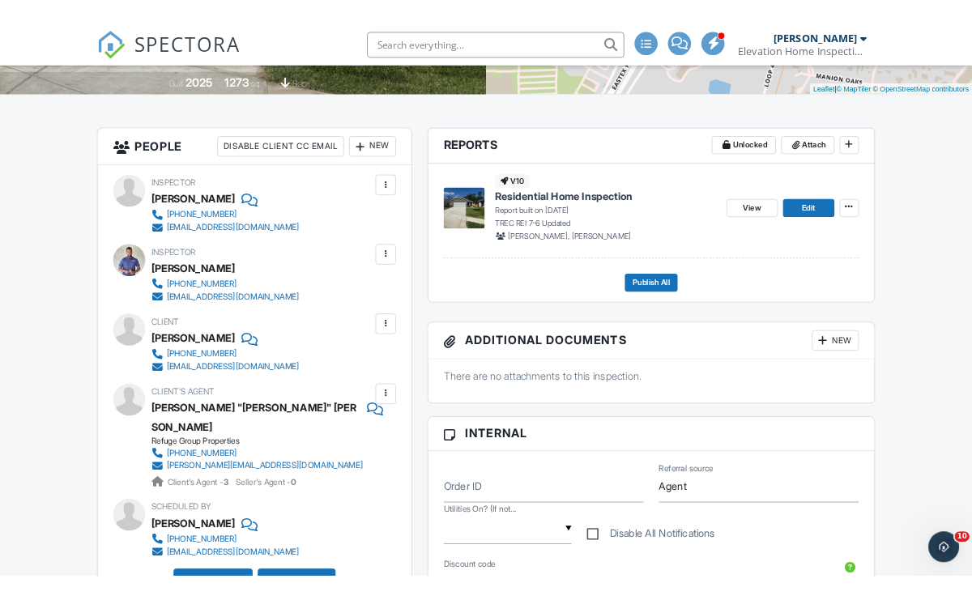
scroll to position [378, 0]
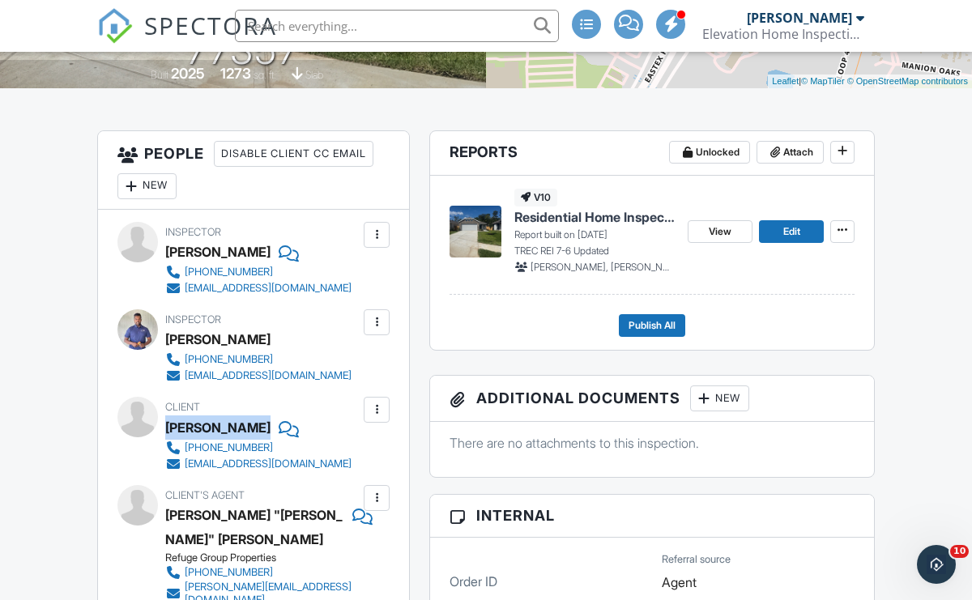
drag, startPoint x: 165, startPoint y: 436, endPoint x: 257, endPoint y: 439, distance: 91.6
click at [257, 439] on div "Paulo Nieto Jr" at bounding box center [264, 428] width 199 height 24
copy div "Paulo Nieto Jr"
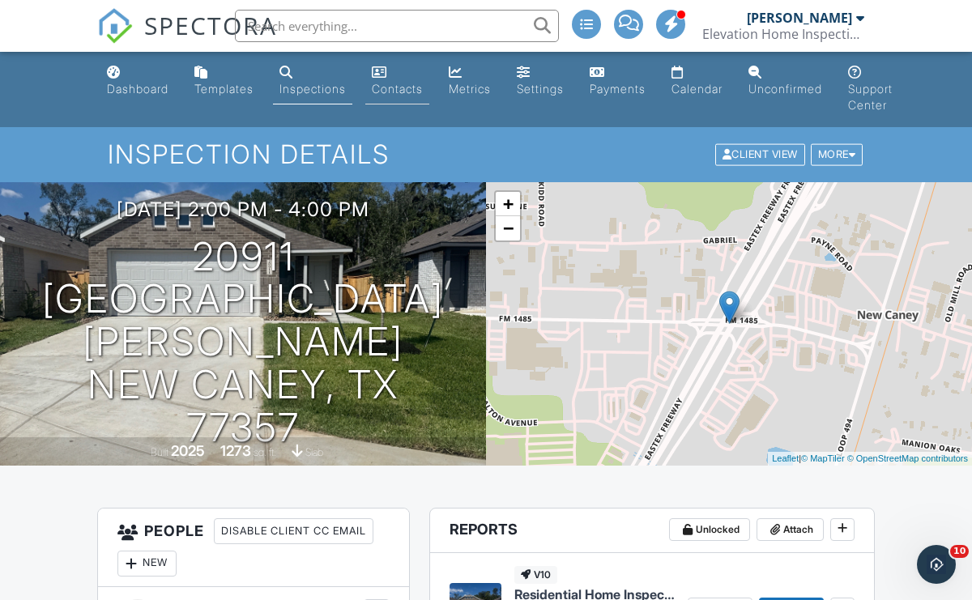
click at [386, 84] on div "Contacts" at bounding box center [397, 89] width 51 height 14
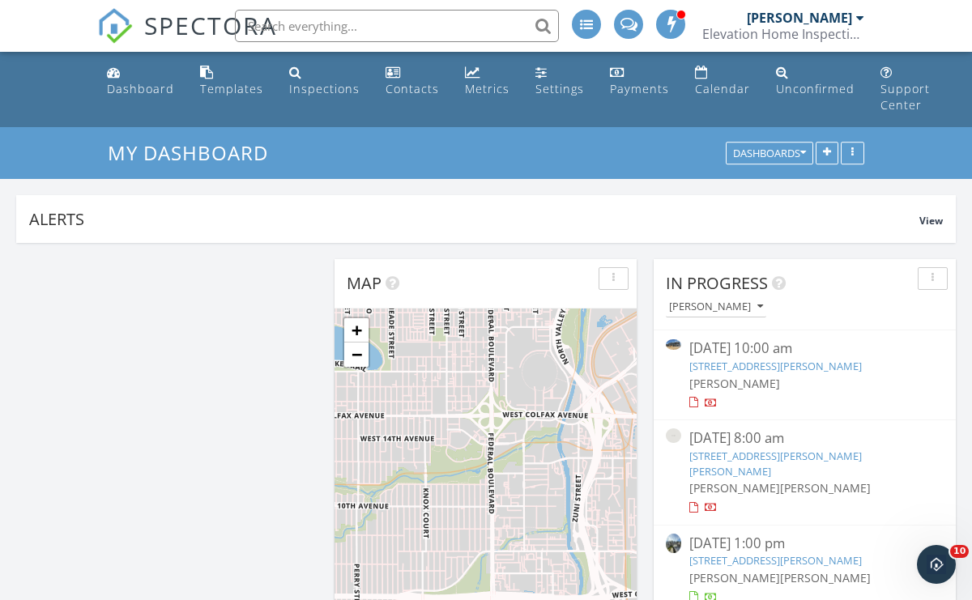
click at [190, 19] on span "SPECTORA" at bounding box center [210, 25] width 133 height 34
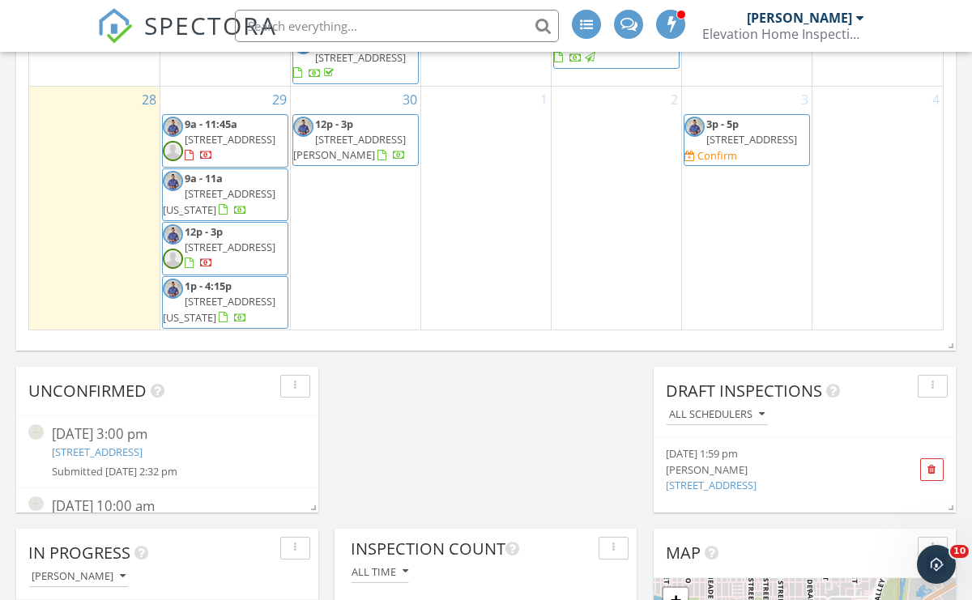
scroll to position [663, 0]
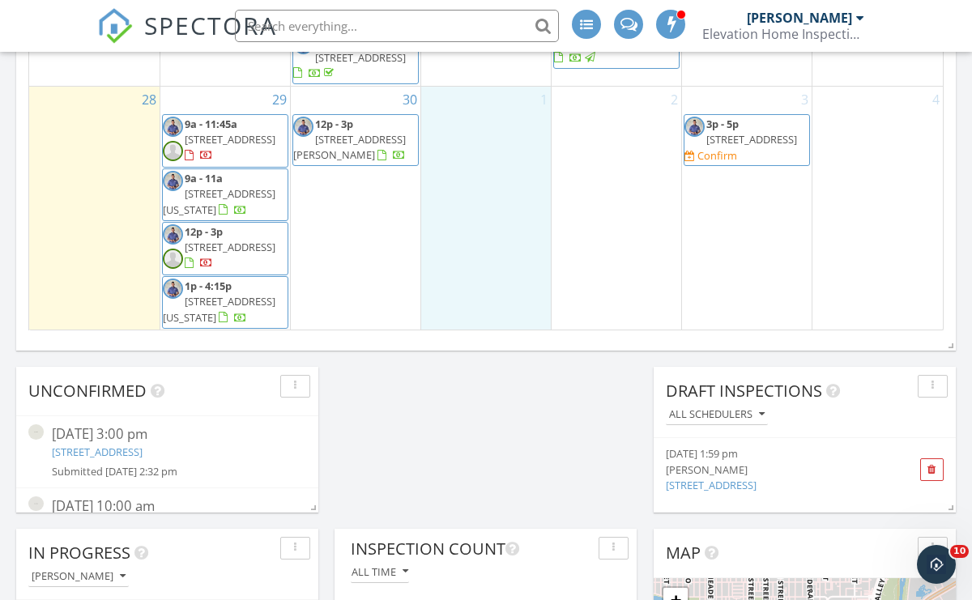
click at [438, 292] on div "1" at bounding box center [486, 209] width 130 height 244
